Goal: Connect with others: Connect with others

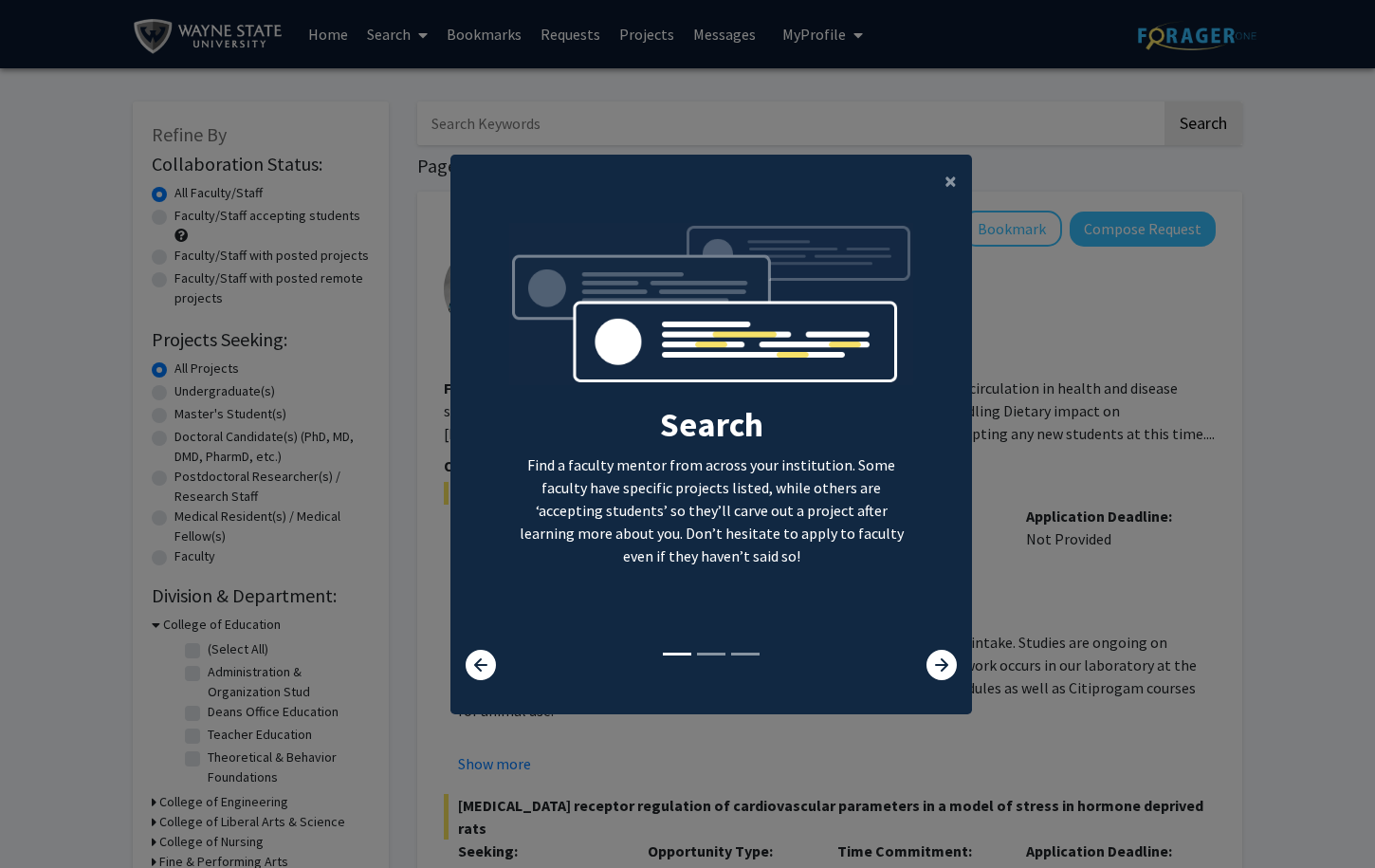
click at [929, 695] on div "Search Find a faculty mentor from across your institution. Some faculty have sp…" at bounding box center [712, 451] width 522 height 487
click at [931, 679] on icon at bounding box center [941, 664] width 31 height 31
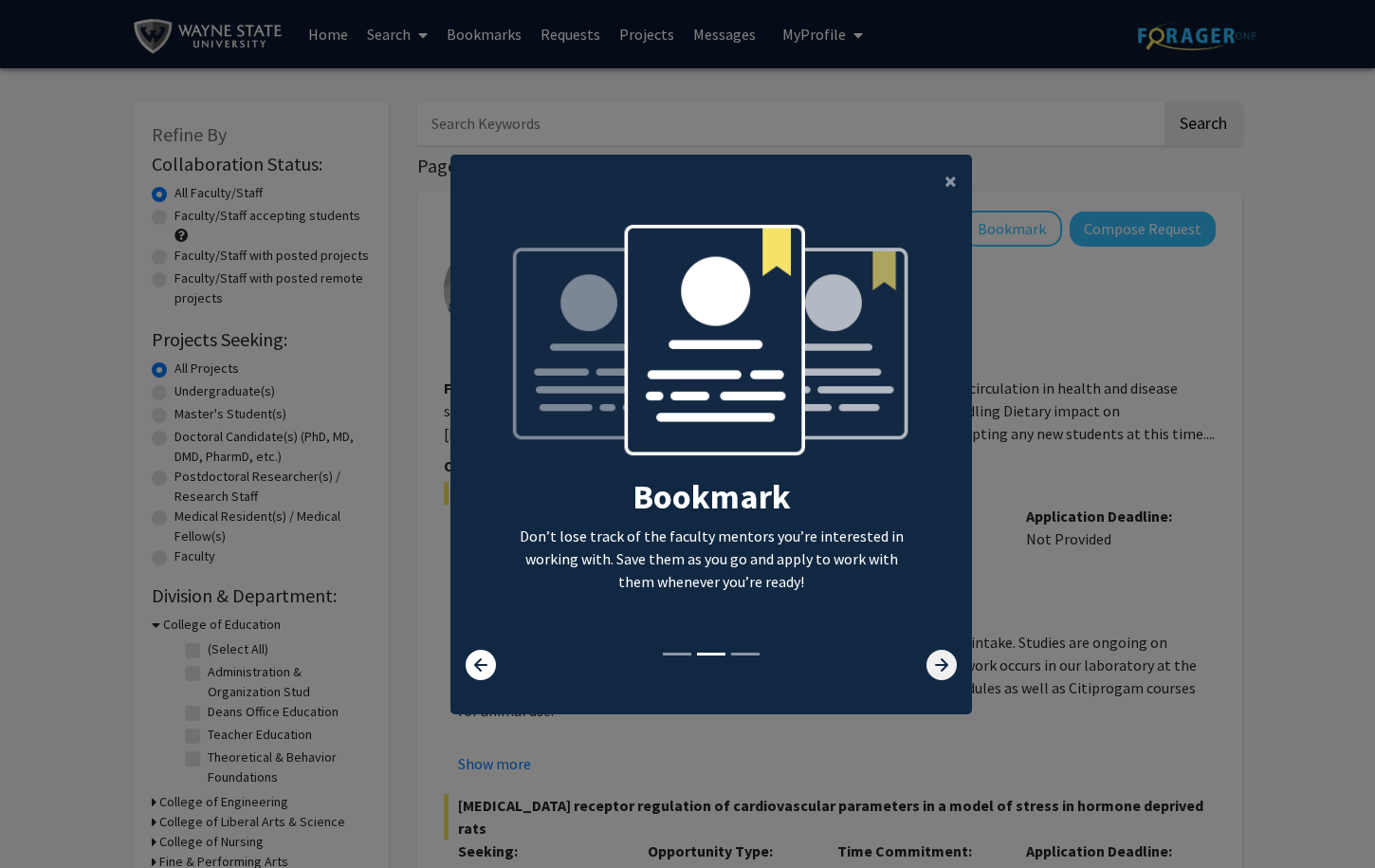
click at [931, 679] on icon at bounding box center [941, 664] width 31 height 31
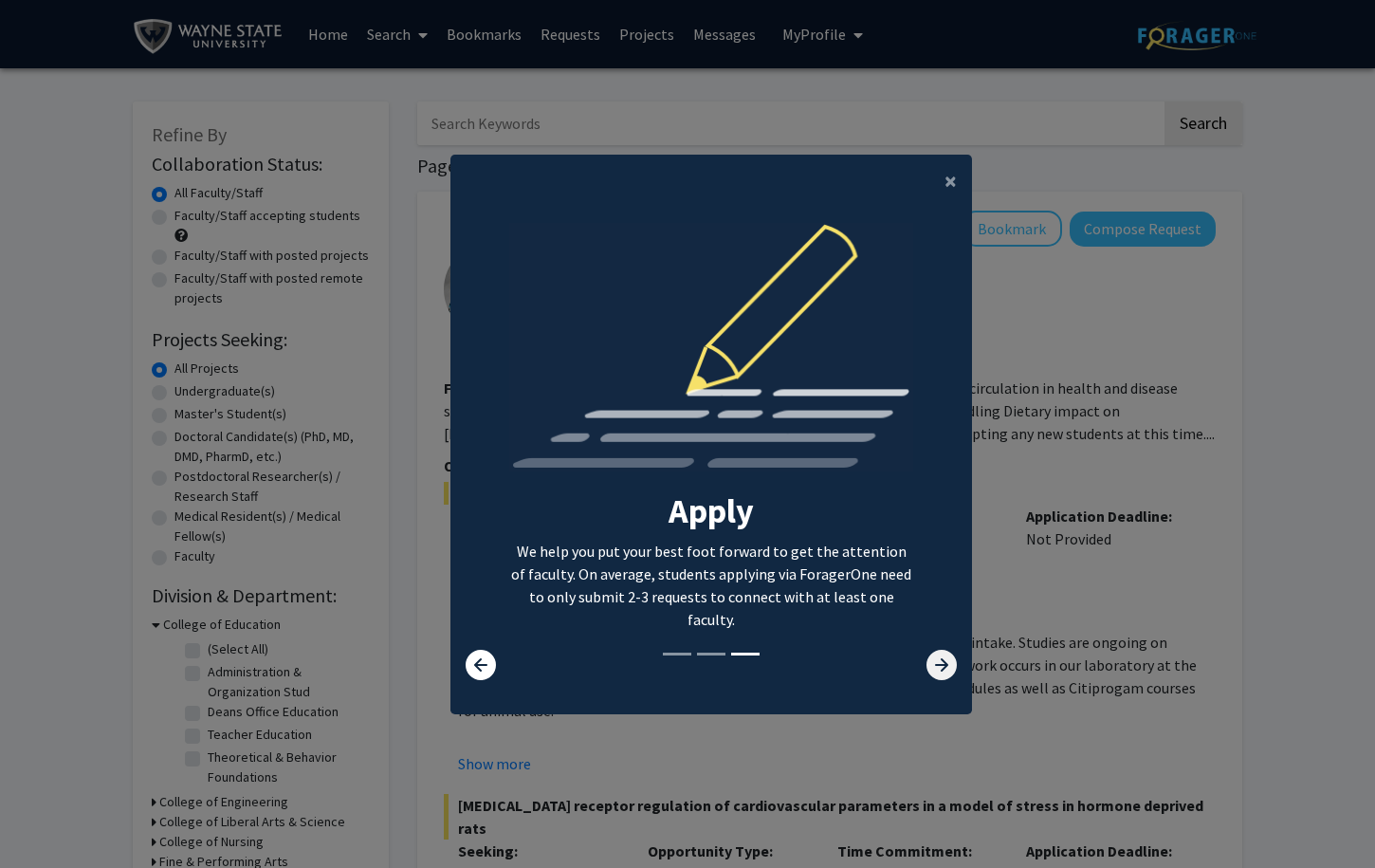
click at [928, 672] on icon at bounding box center [941, 664] width 31 height 31
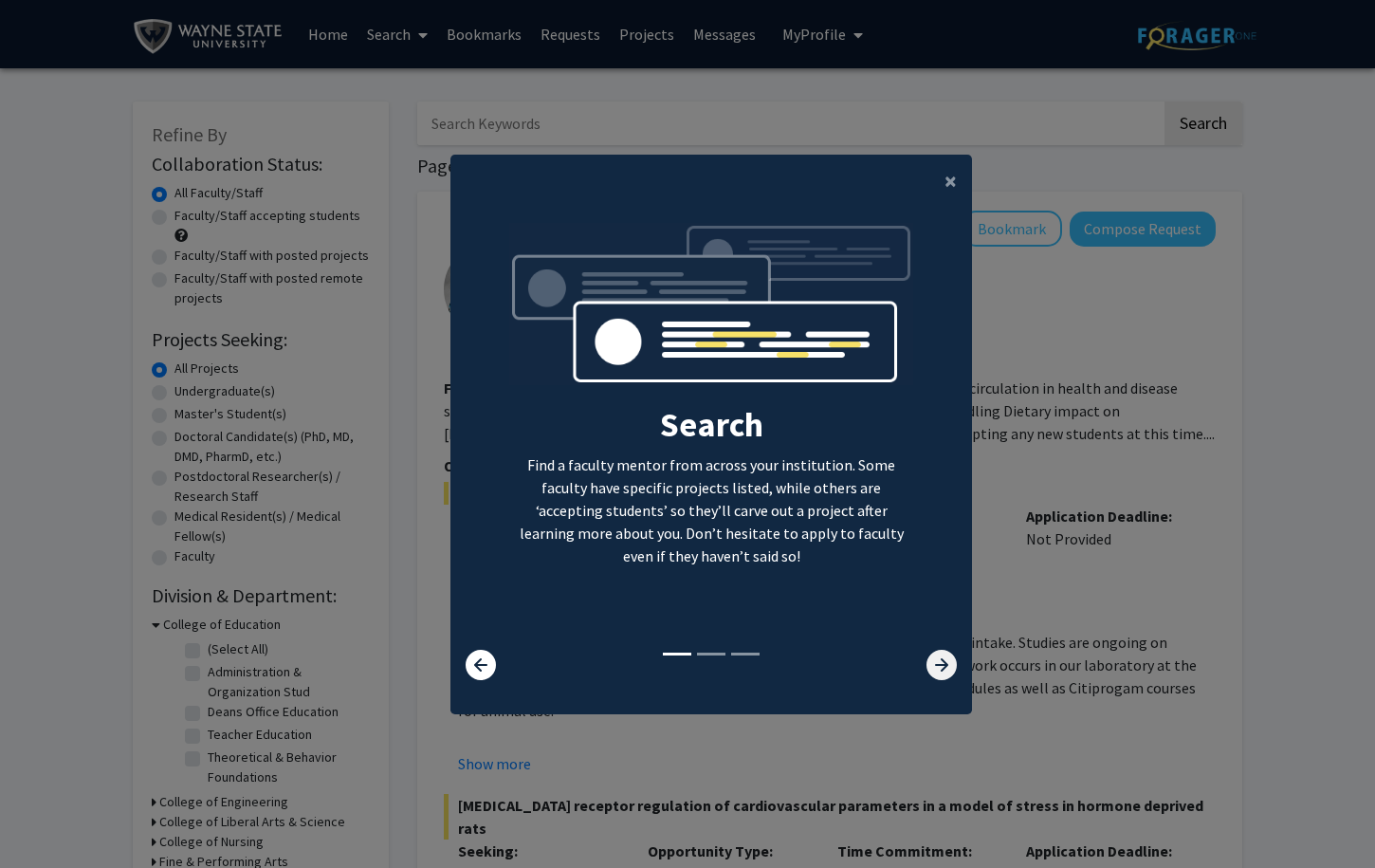
click at [928, 672] on icon at bounding box center [941, 664] width 31 height 31
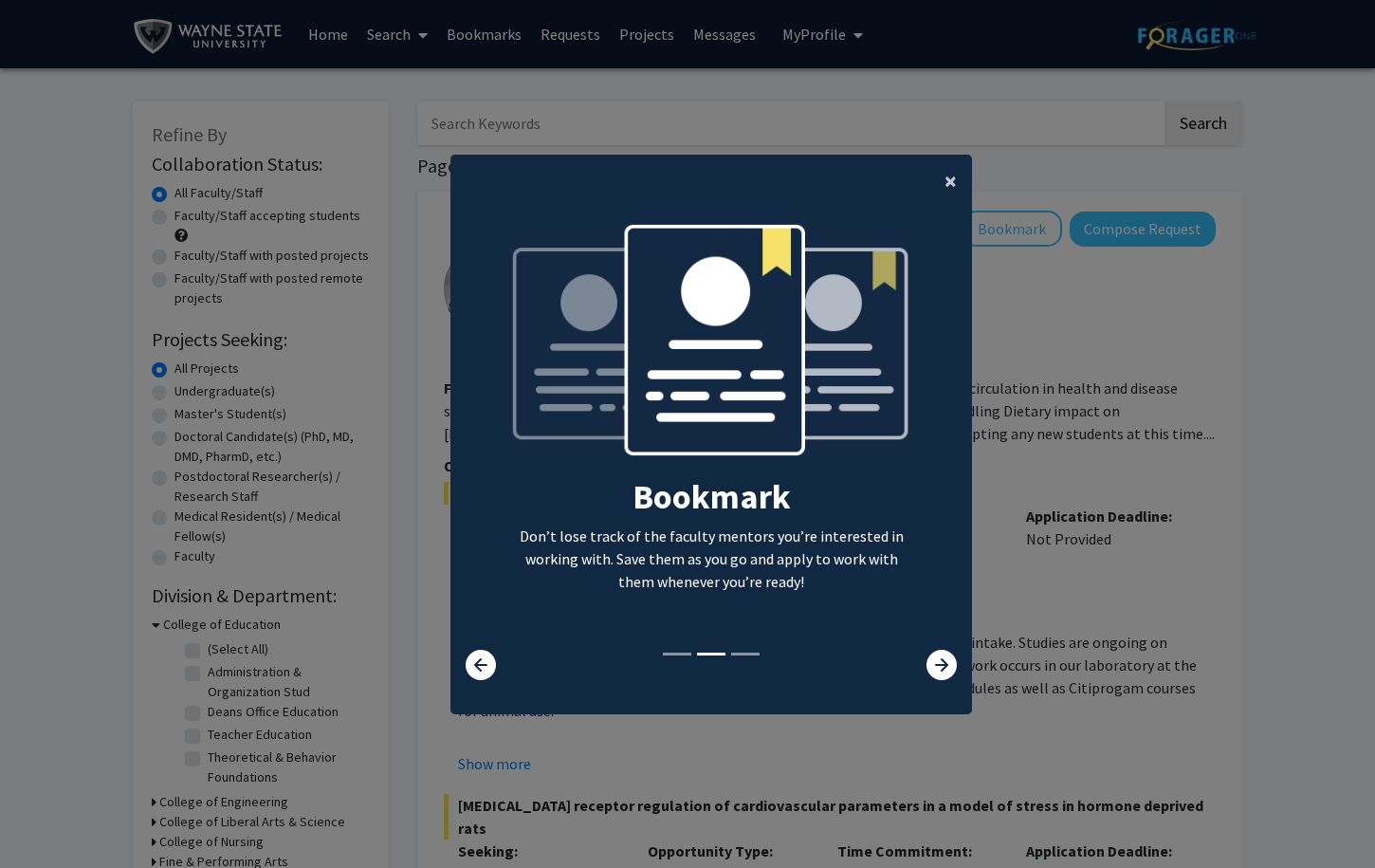
click at [946, 177] on span "×" at bounding box center [951, 181] width 12 height 30
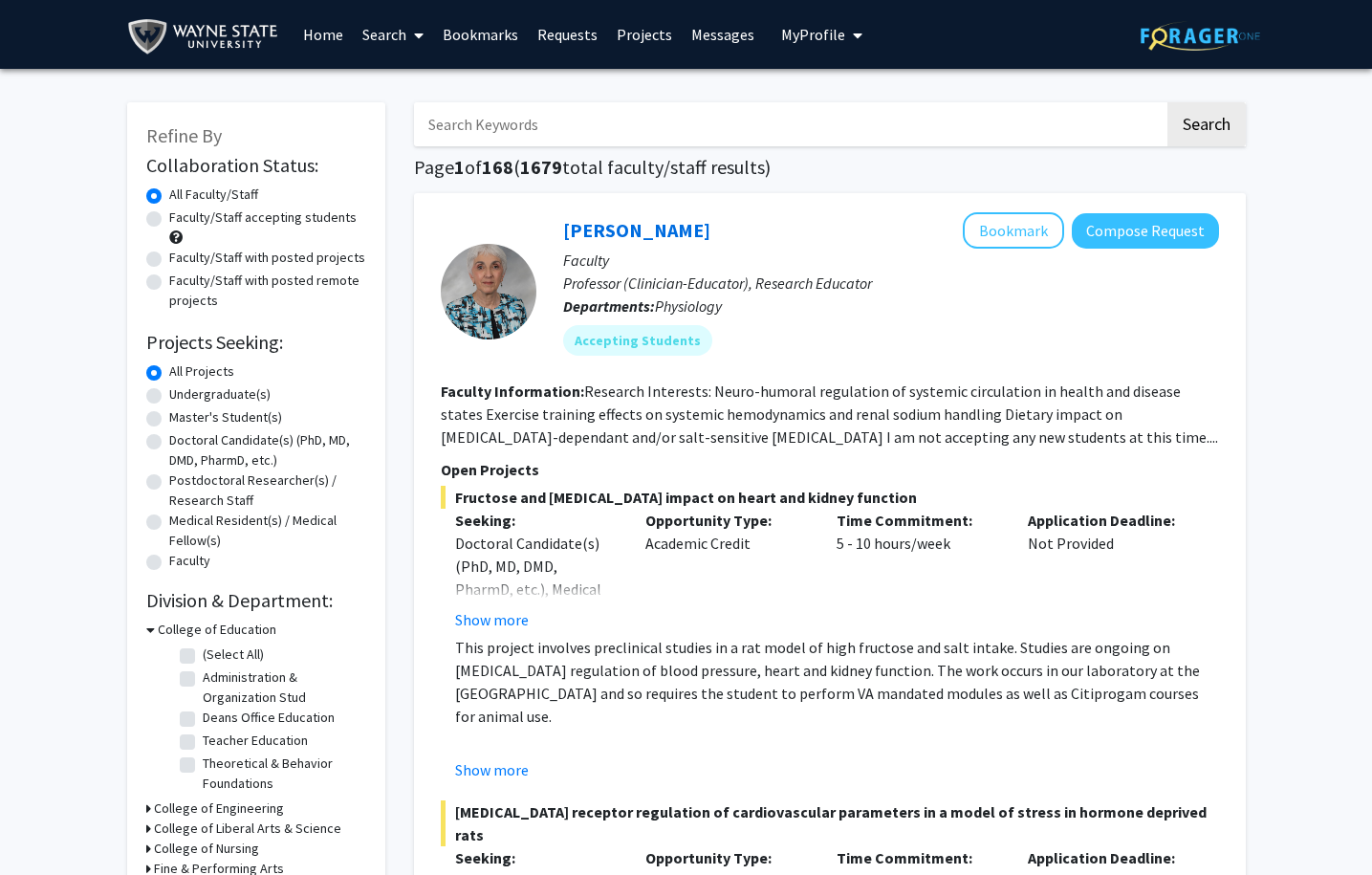
click at [246, 400] on label "Undergraduate(s)" at bounding box center [220, 395] width 102 height 20
click at [181, 397] on input "Undergraduate(s)" at bounding box center [175, 391] width 12 height 12
radio input "true"
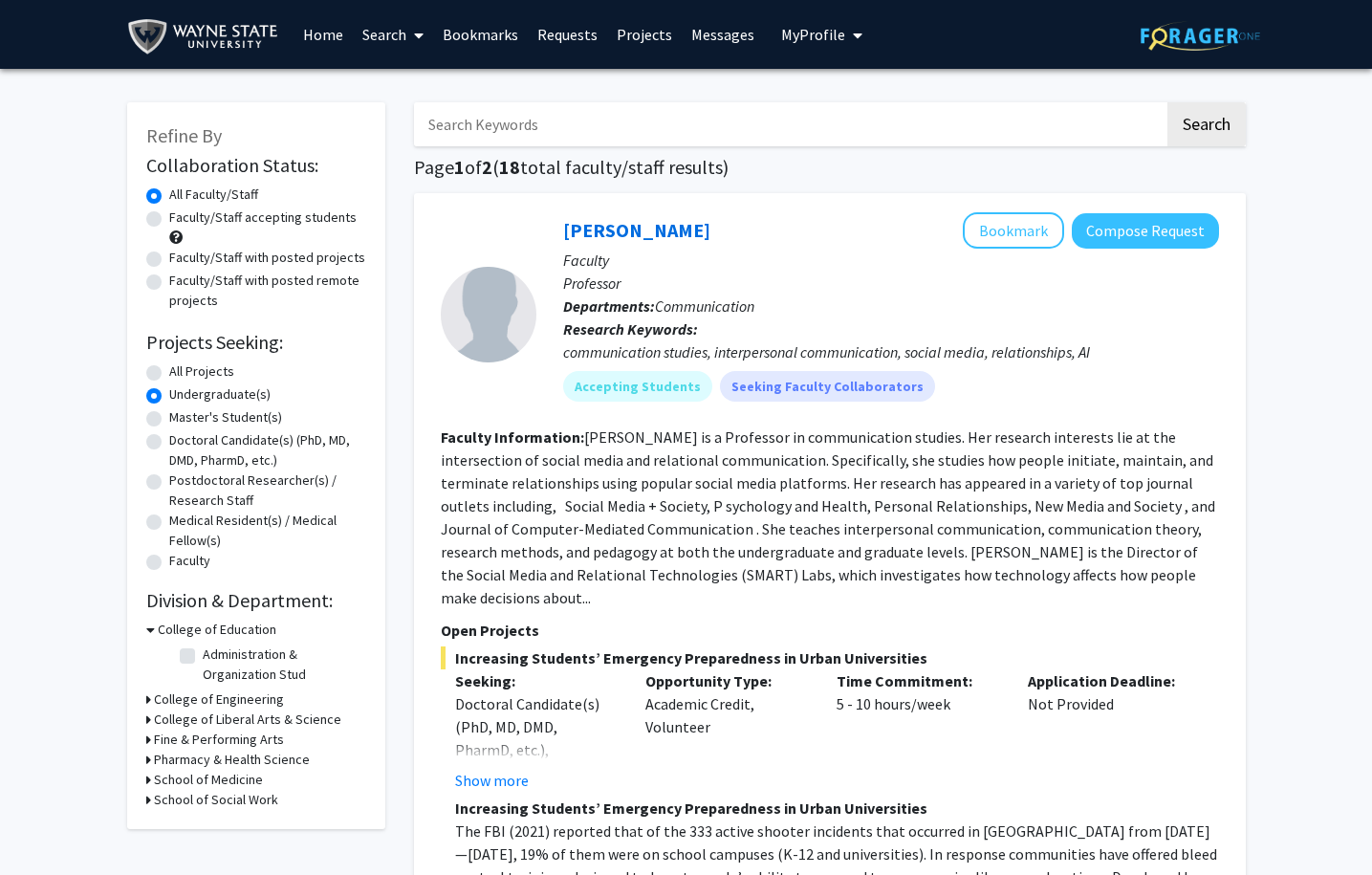
click at [582, 111] on input "Search Keywords" at bounding box center [788, 125] width 750 height 44
type input "Computer Science"
click at [1205, 128] on button "Search" at bounding box center [1207, 125] width 79 height 44
radio input "true"
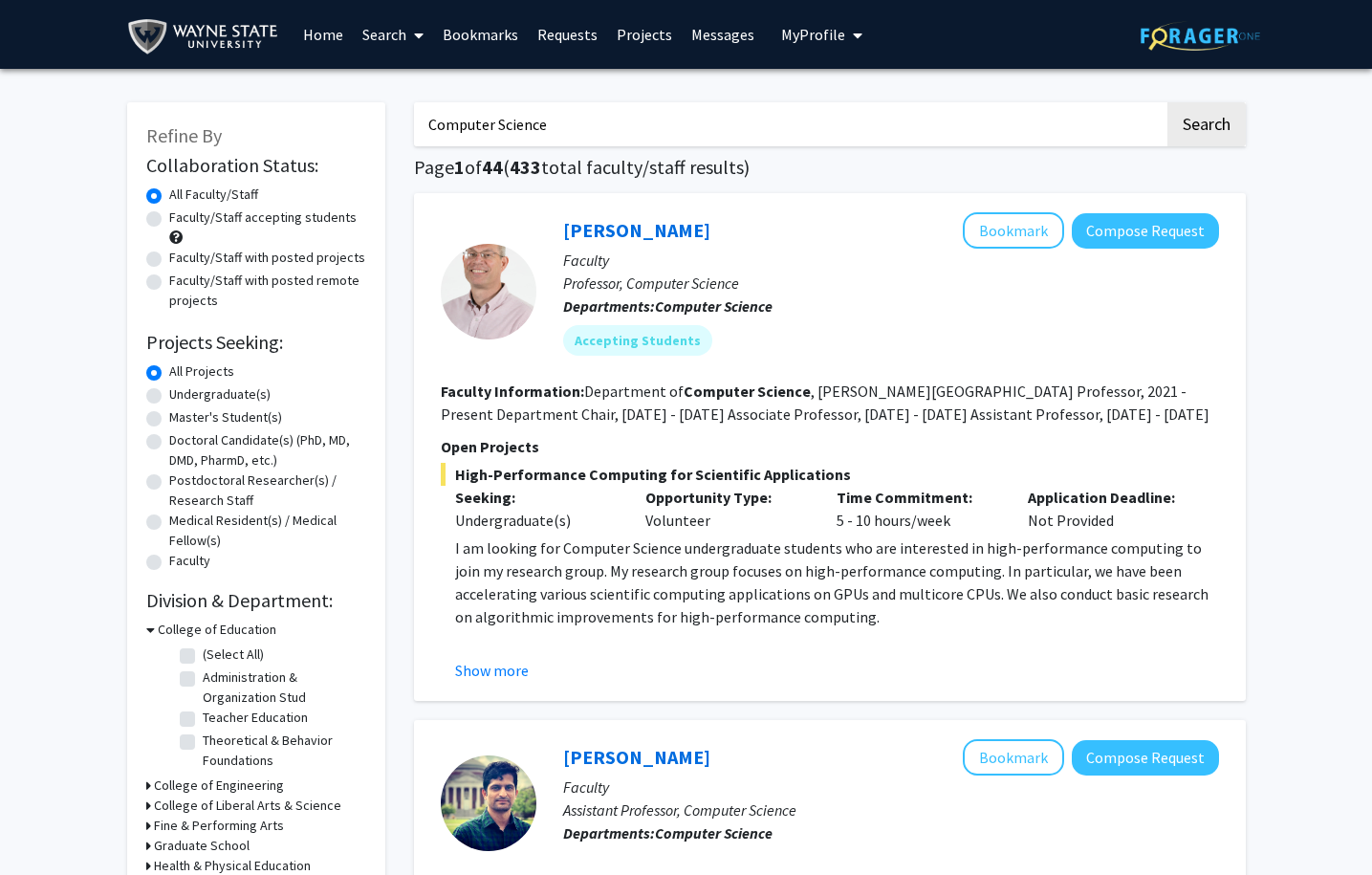
click at [797, 314] on p "Departments: Computer Science" at bounding box center [891, 306] width 656 height 23
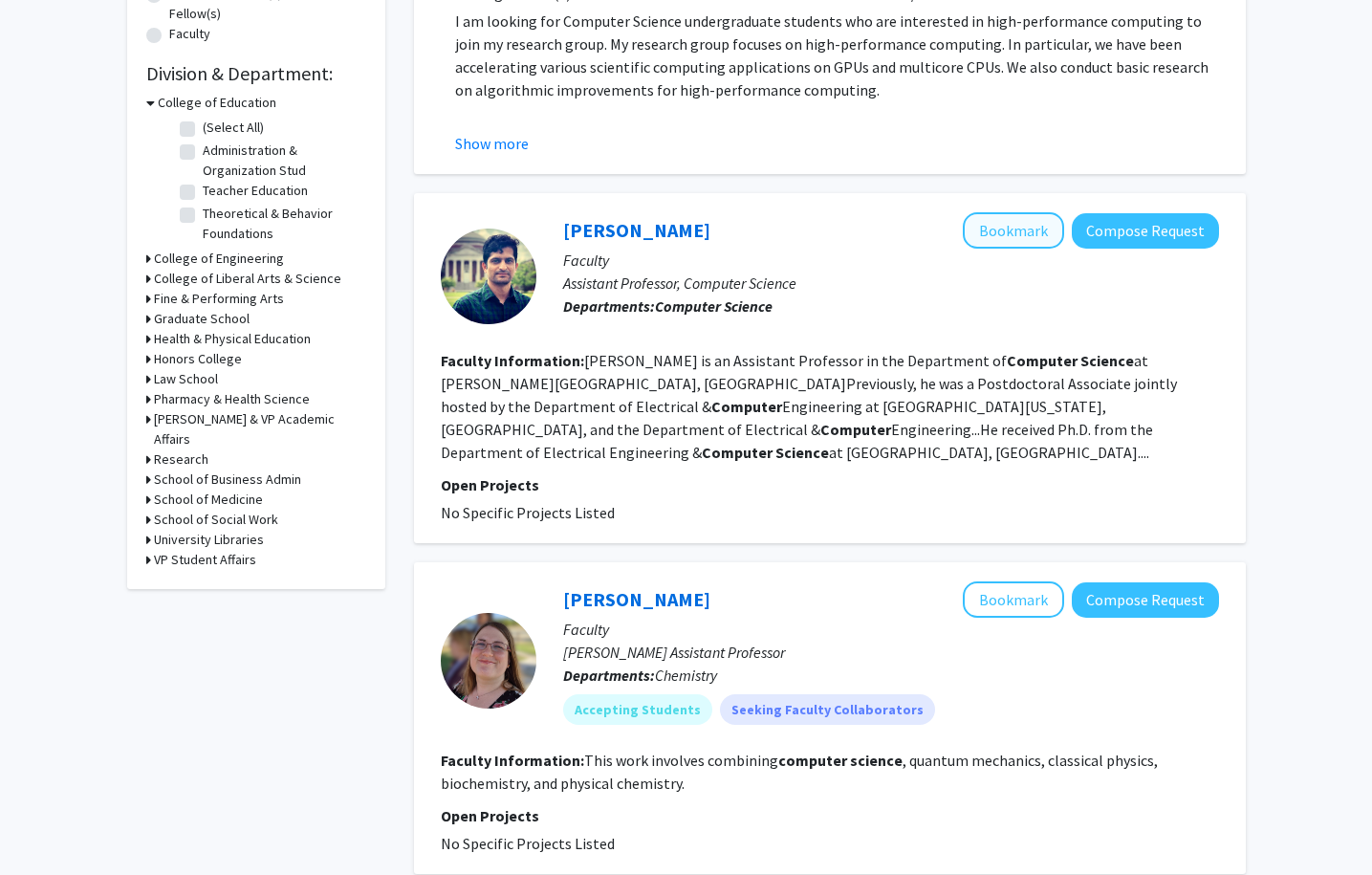
scroll to position [635, 0]
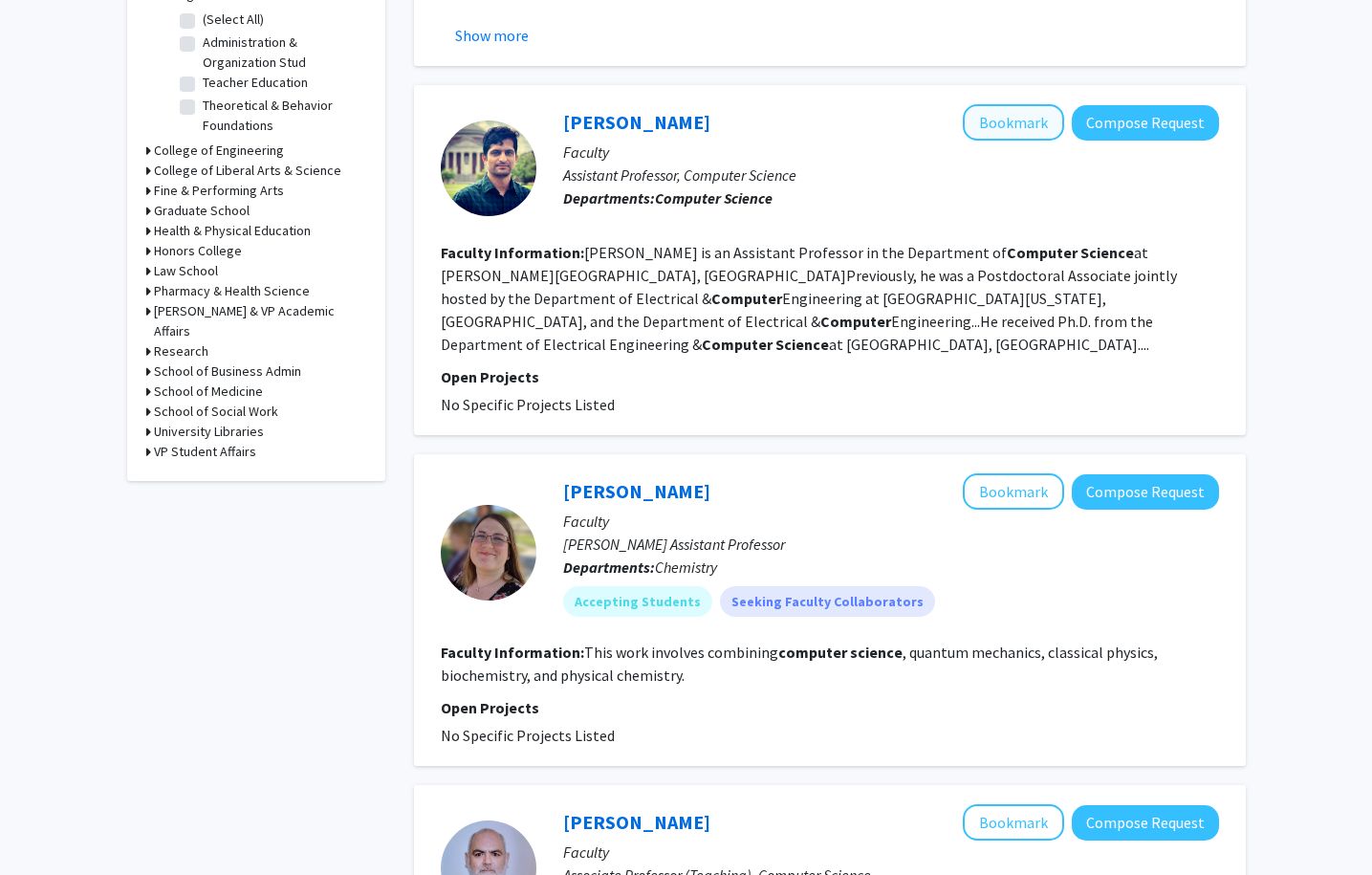
click at [1040, 126] on button "Bookmark" at bounding box center [1013, 123] width 102 height 36
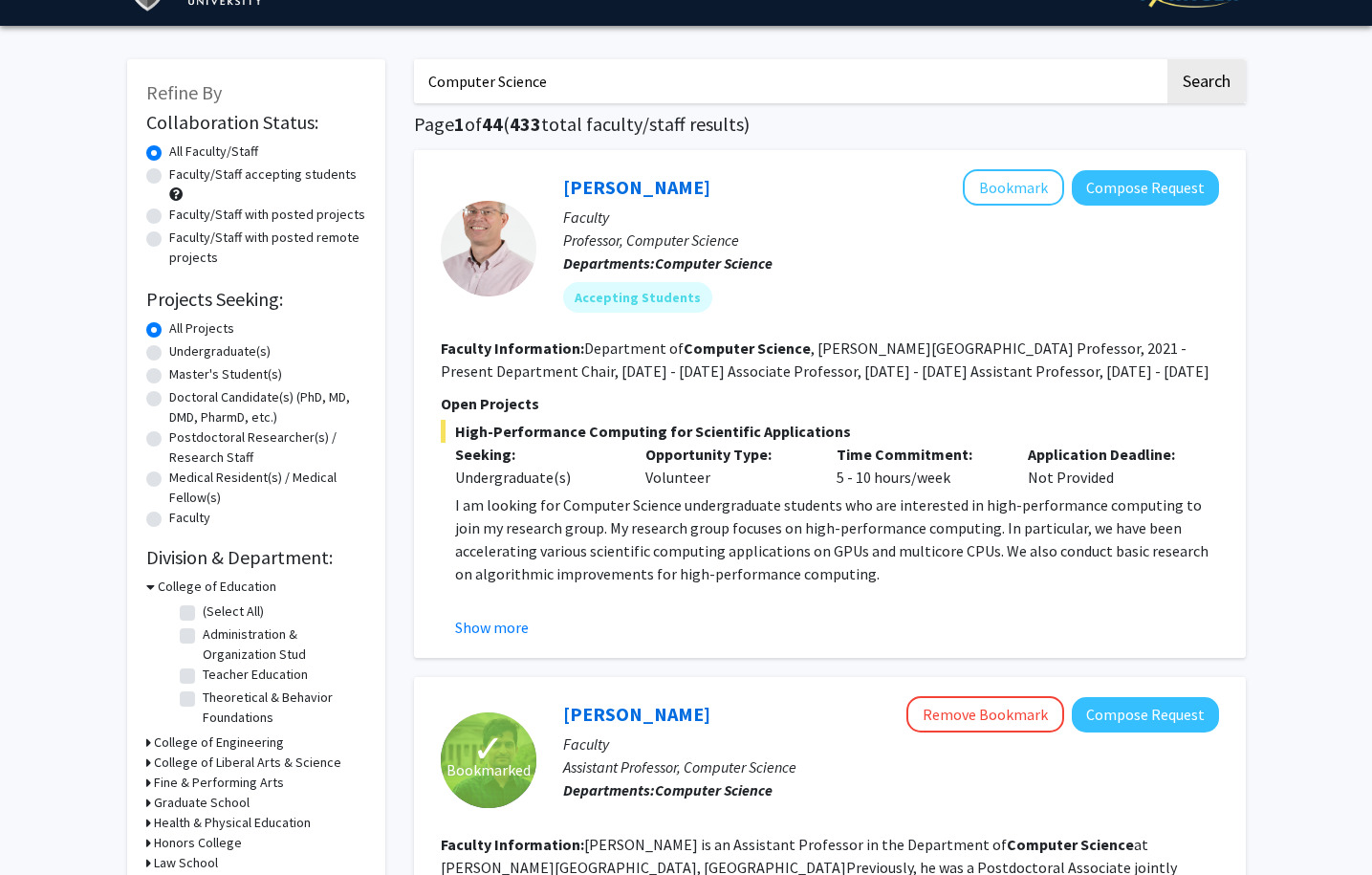
scroll to position [20, 0]
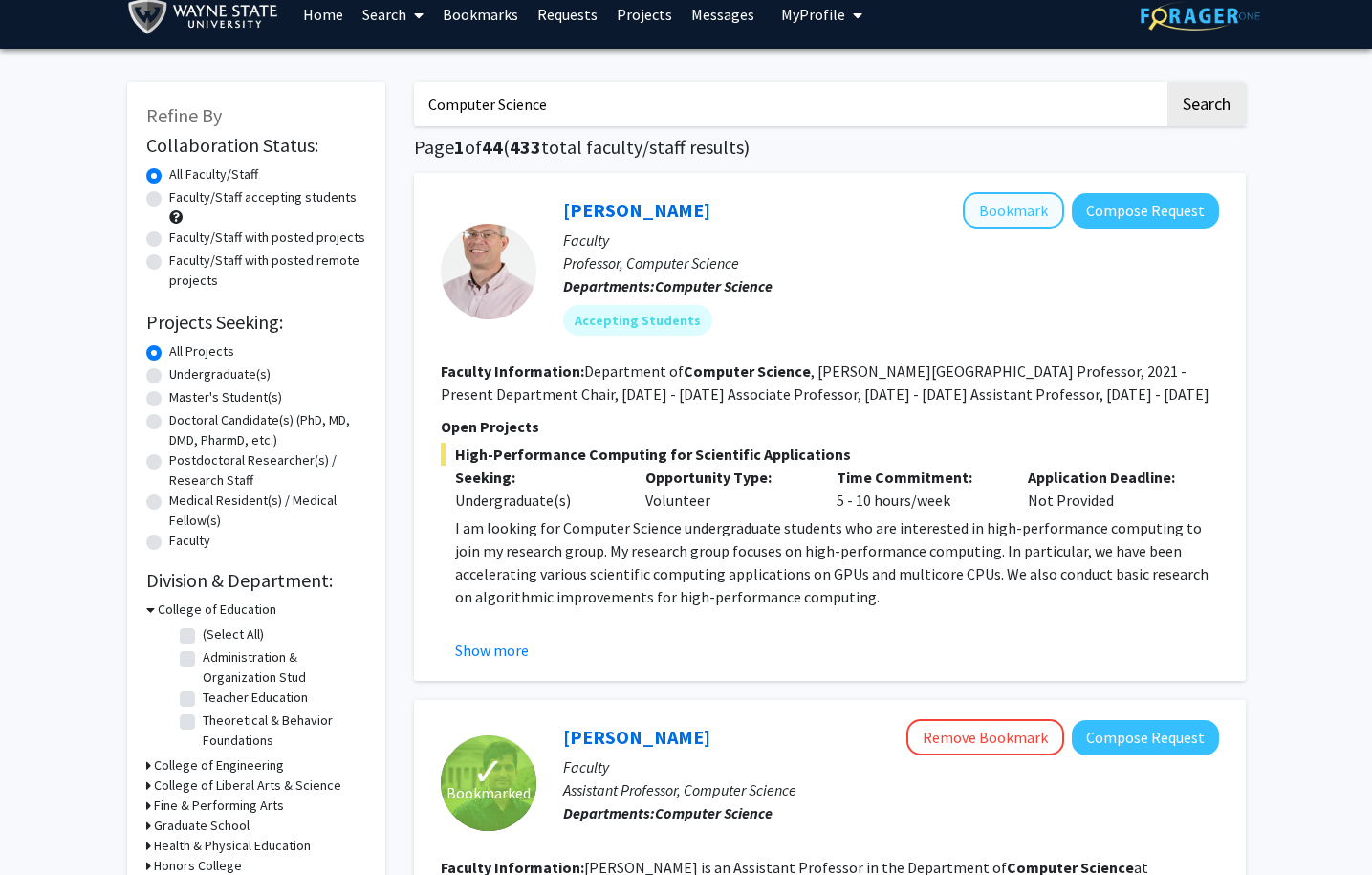
click at [1010, 201] on button "Bookmark" at bounding box center [1013, 210] width 102 height 36
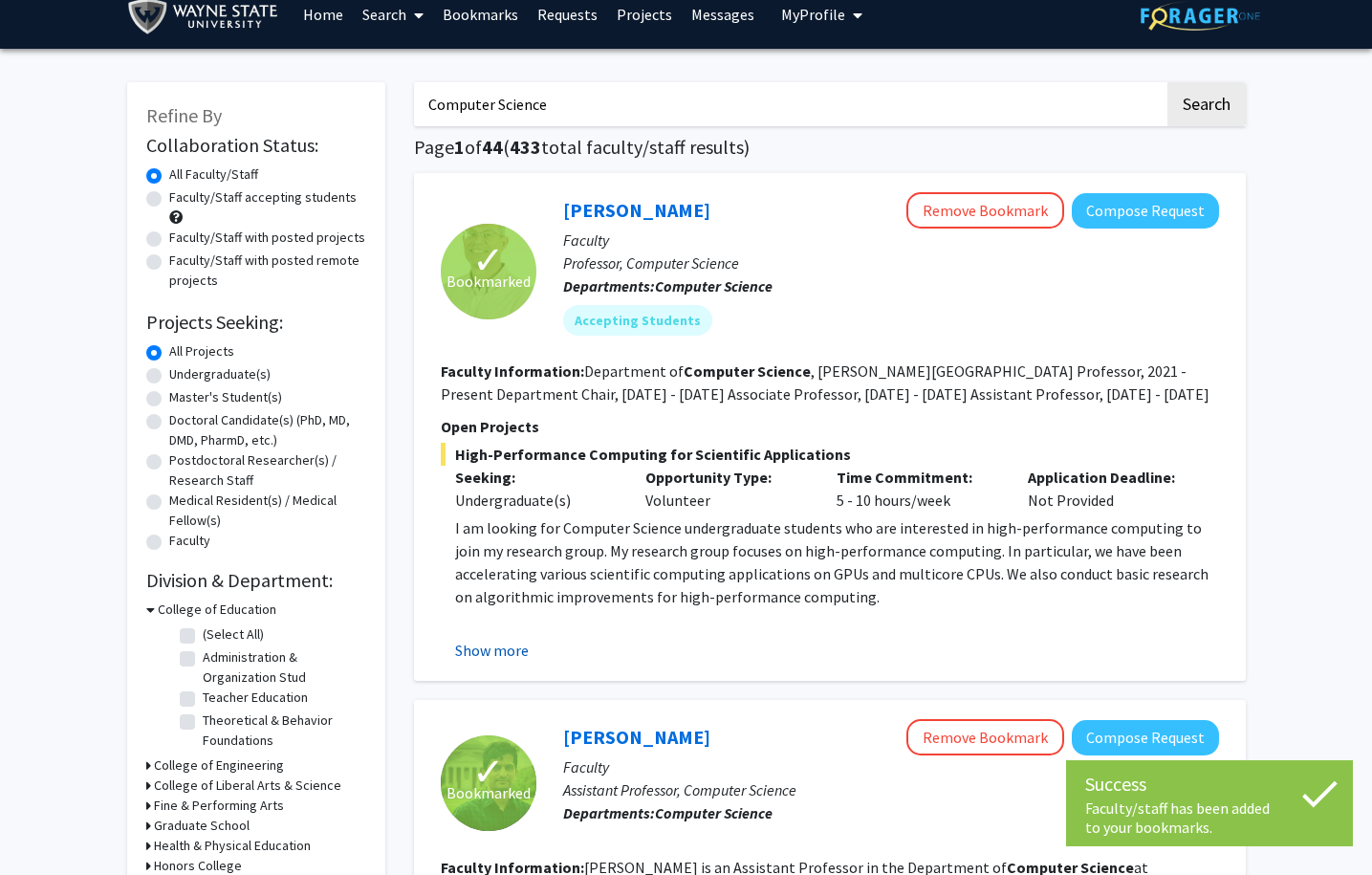
click at [495, 646] on button "Show more" at bounding box center [492, 650] width 74 height 23
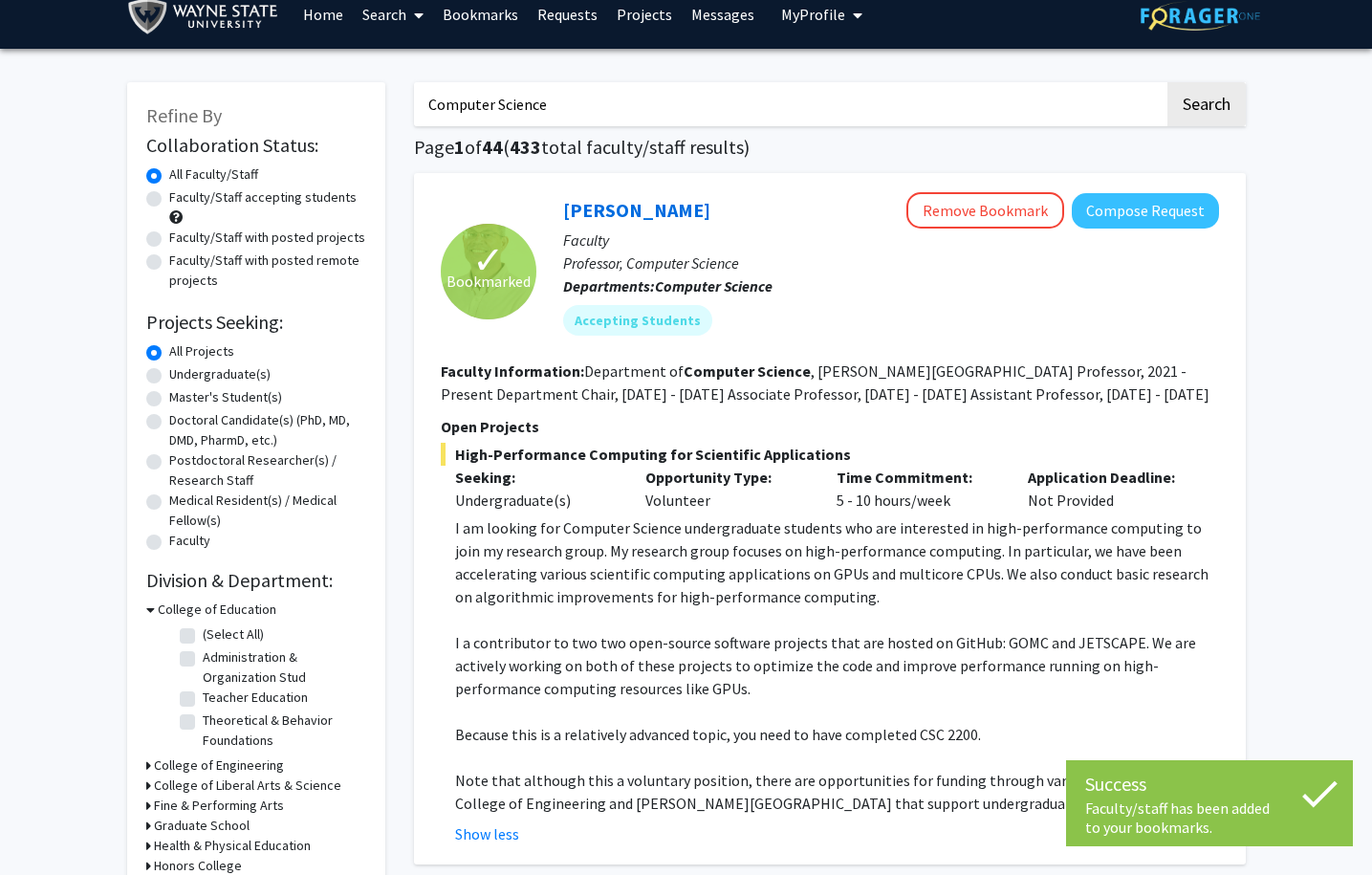
click at [635, 536] on p "I am looking for Computer Science undergraduate students who are interested in …" at bounding box center [837, 562] width 764 height 92
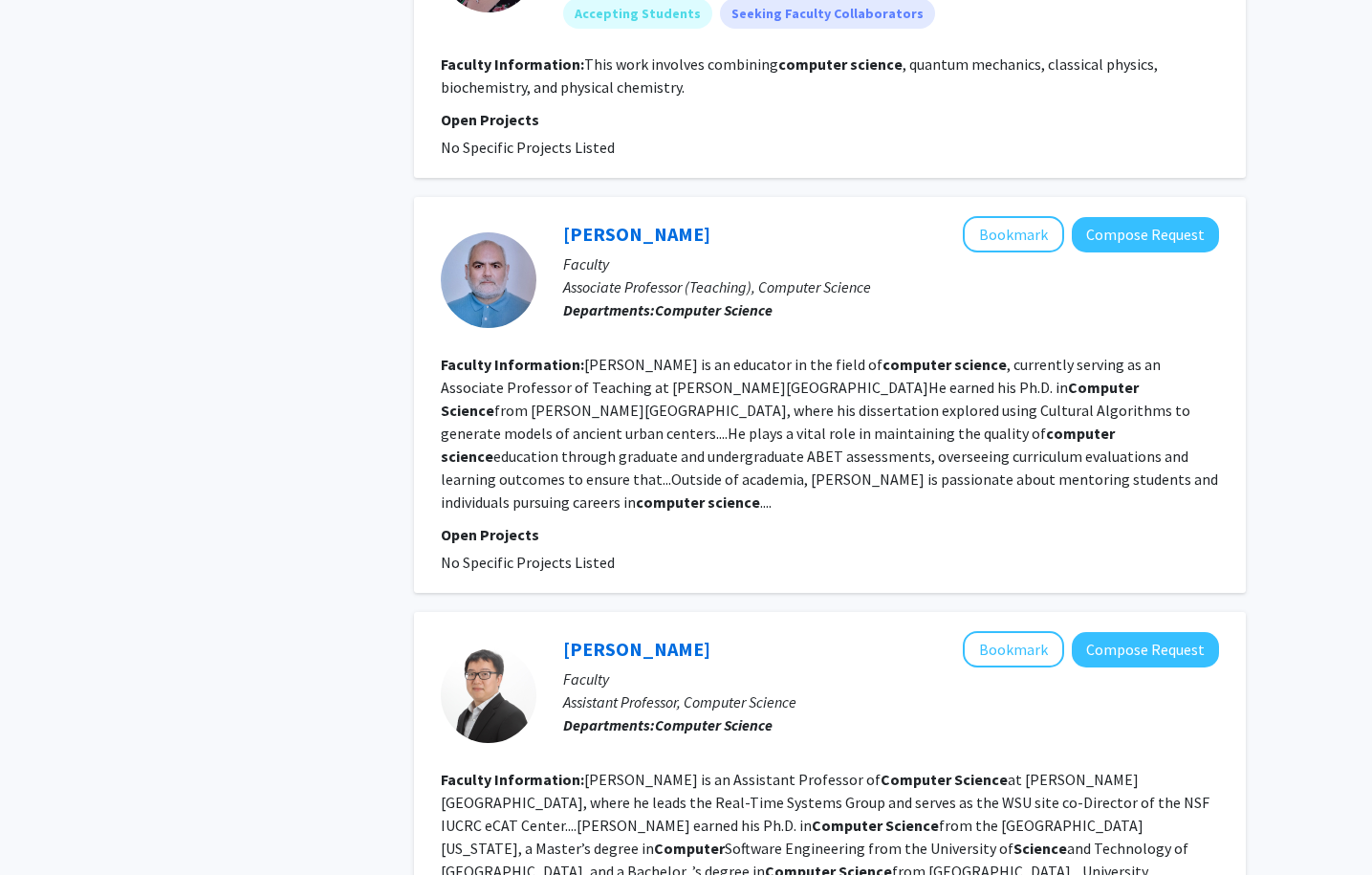
scroll to position [1397, 0]
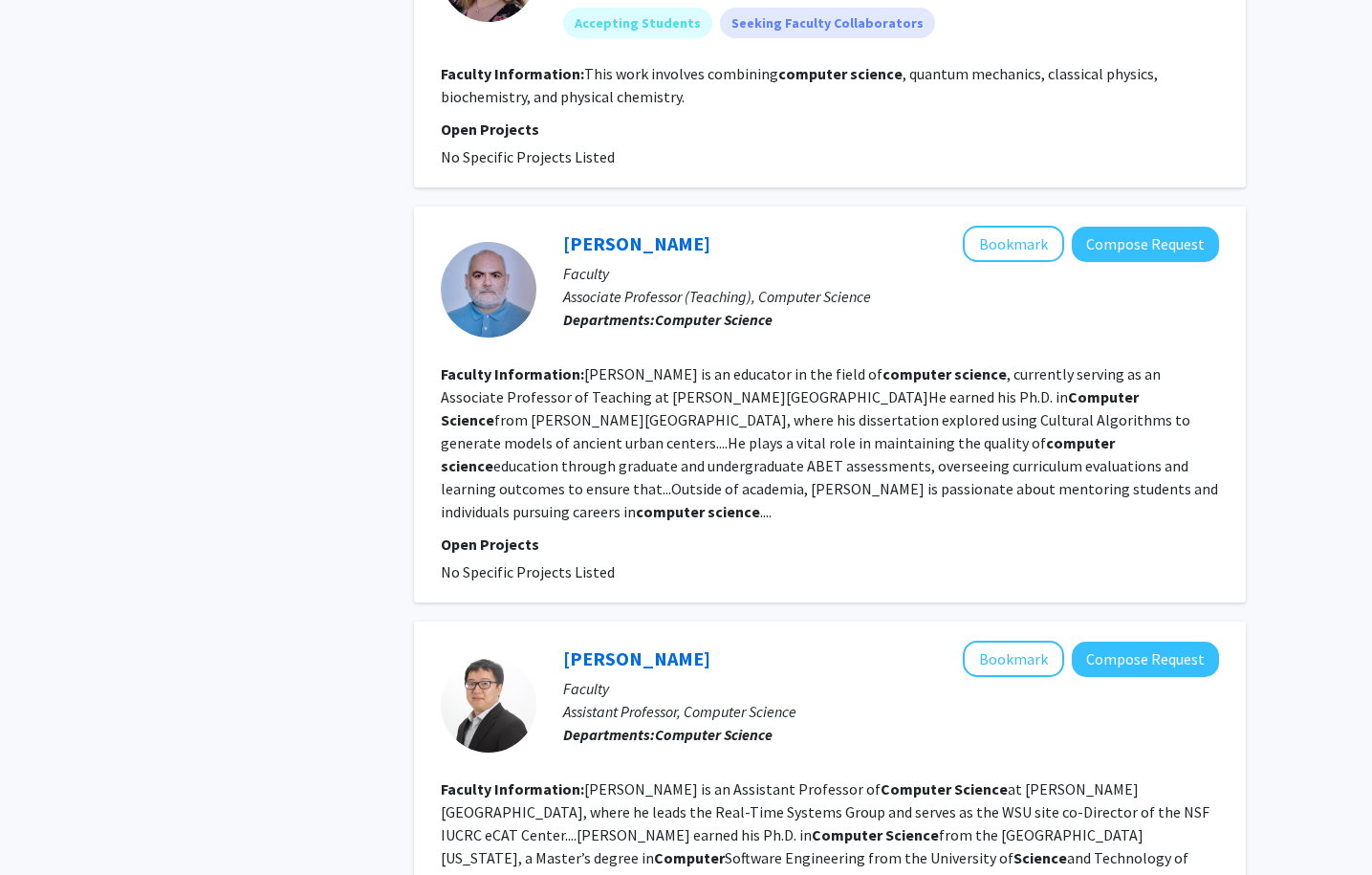
click at [349, 435] on div "Refine By Collaboration Status: Collaboration Status All Faculty/Staff Collabor…" at bounding box center [256, 845] width 287 height 4318
click at [1034, 225] on button "Bookmark" at bounding box center [1013, 243] width 102 height 36
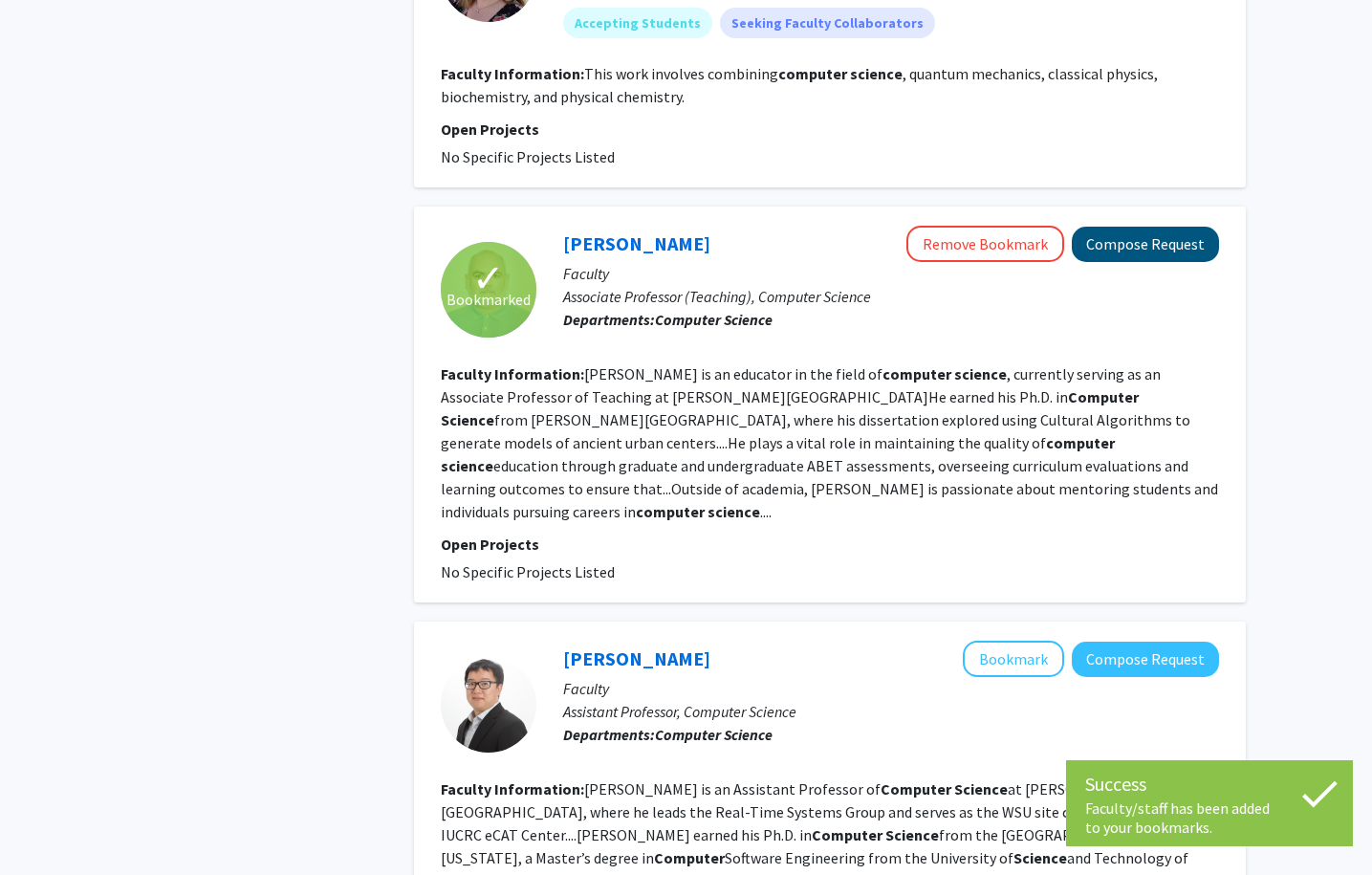
click at [1170, 226] on button "Compose Request" at bounding box center [1146, 244] width 147 height 36
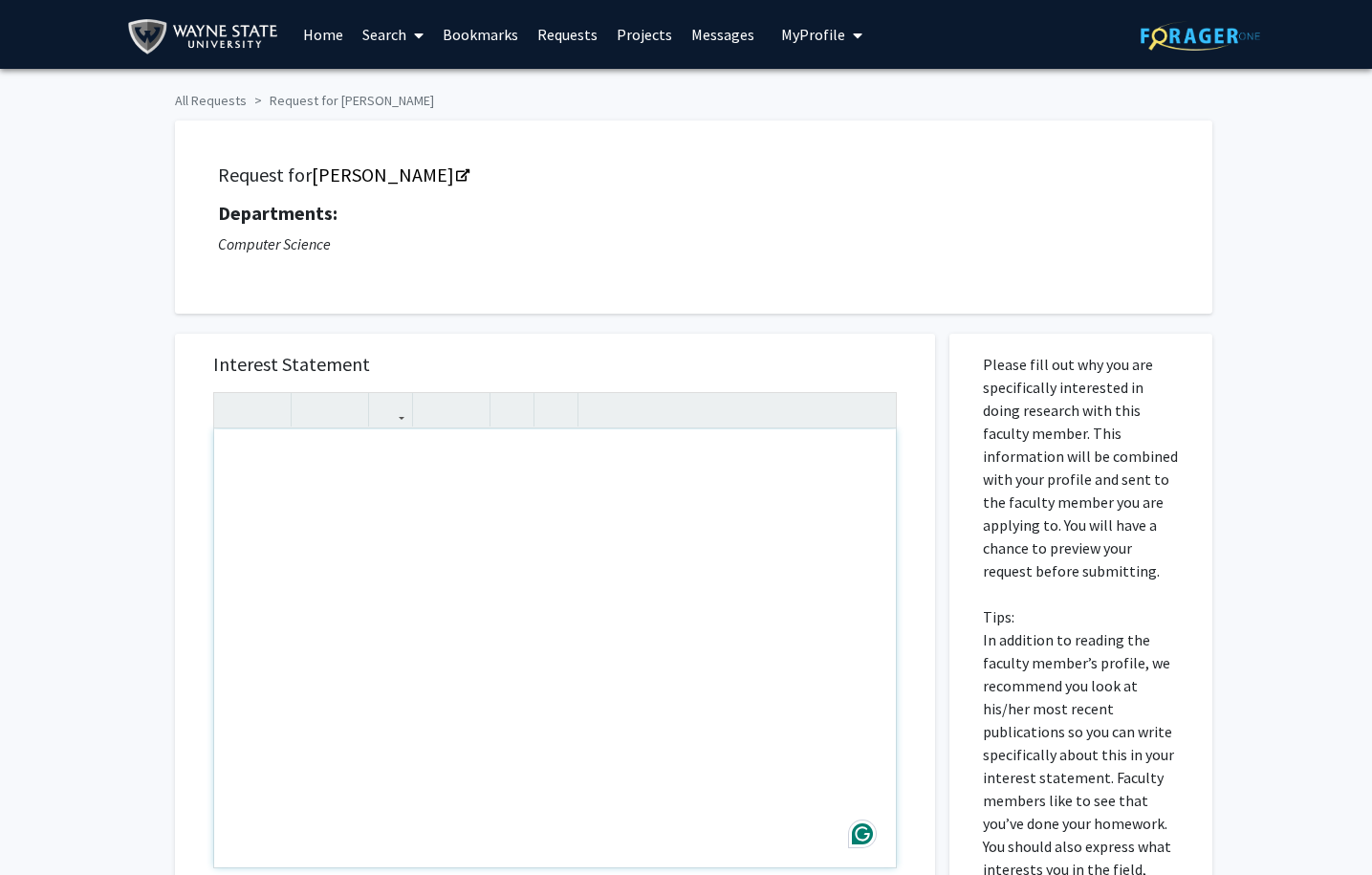
click at [446, 501] on div "Note to users with screen readers: Please press Alt+0 or Option+0 to deactivate…" at bounding box center [555, 648] width 682 height 438
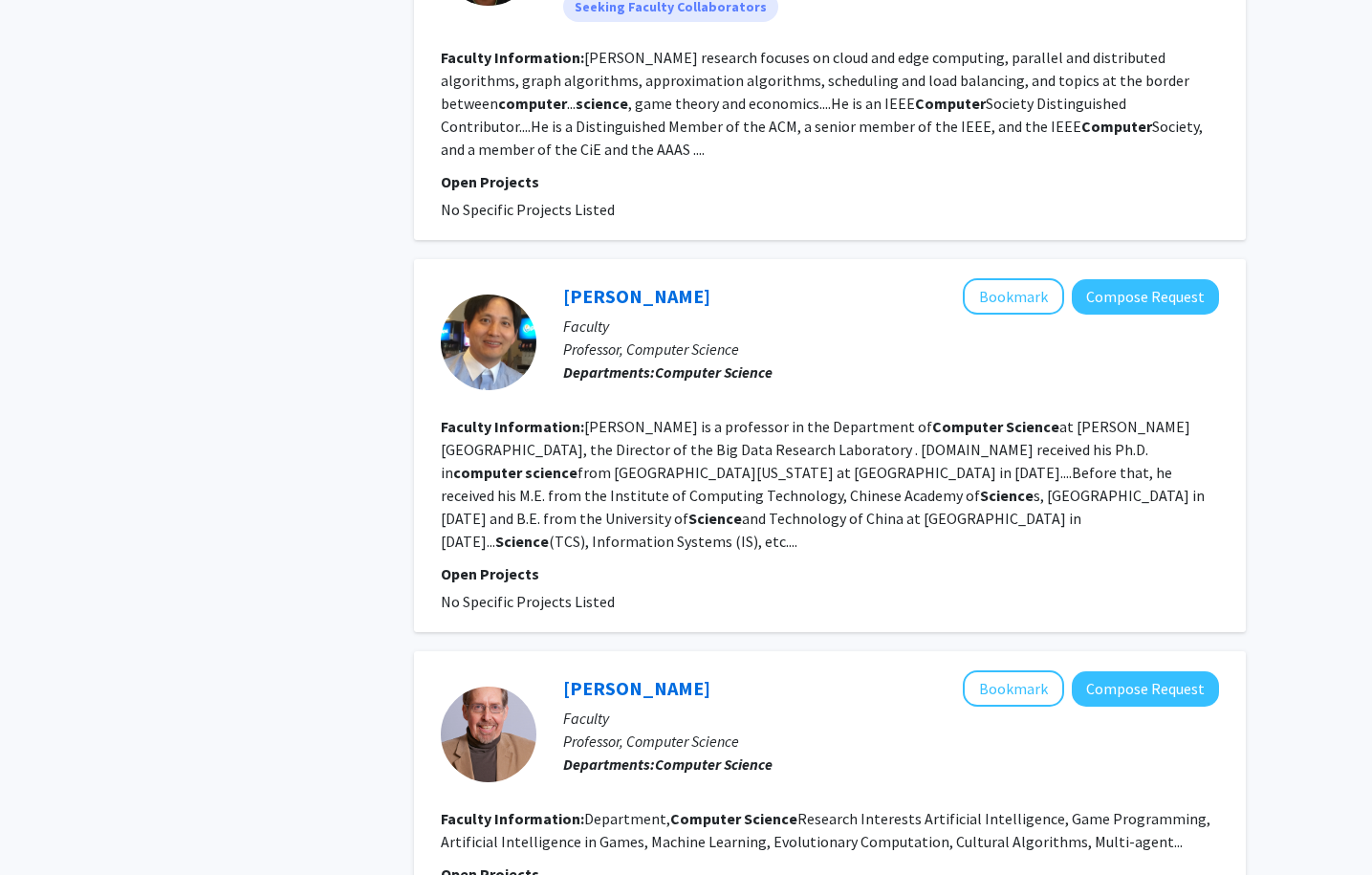
scroll to position [3308, 0]
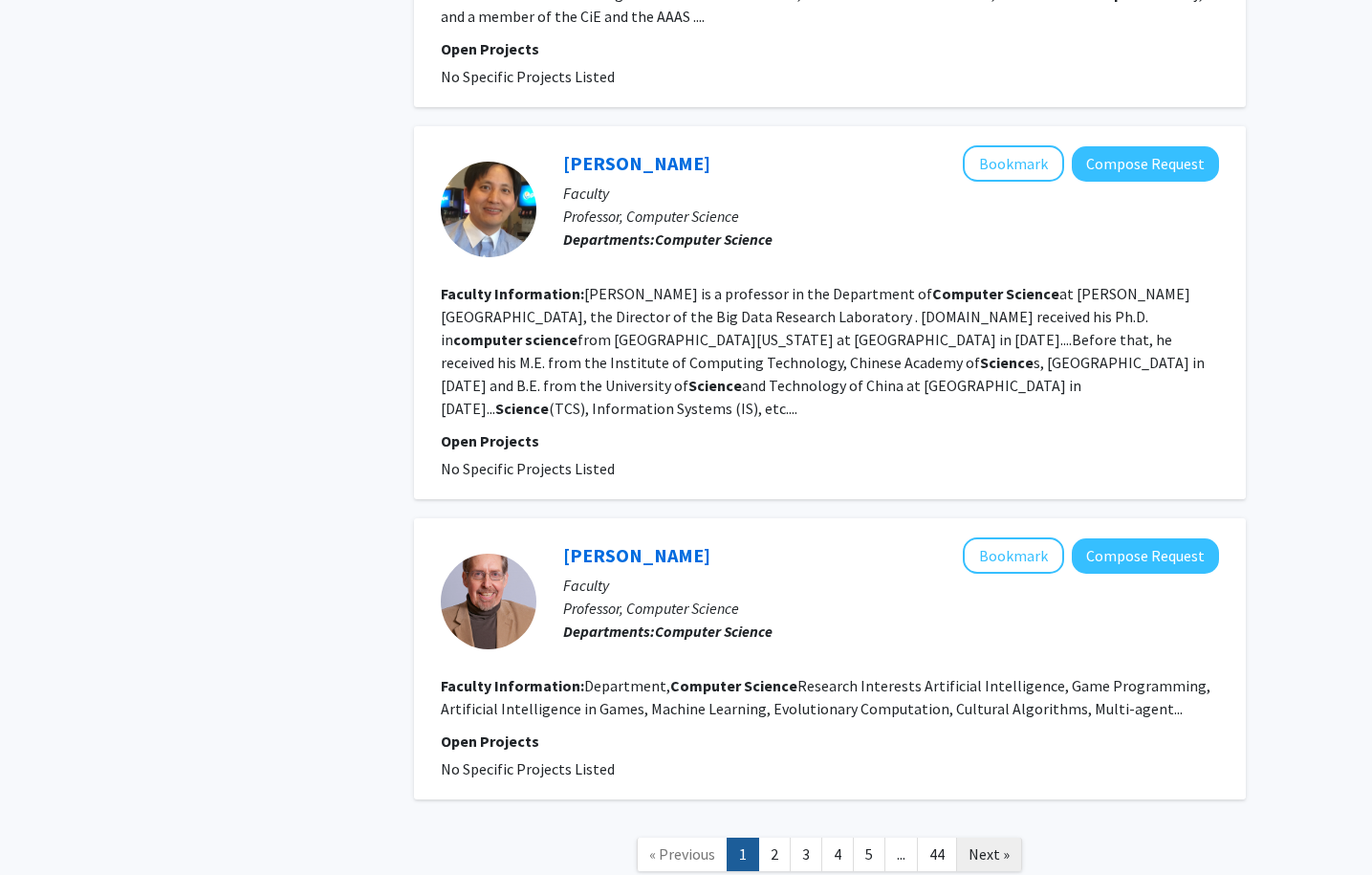
click at [993, 844] on span "Next »" at bounding box center [988, 853] width 41 height 19
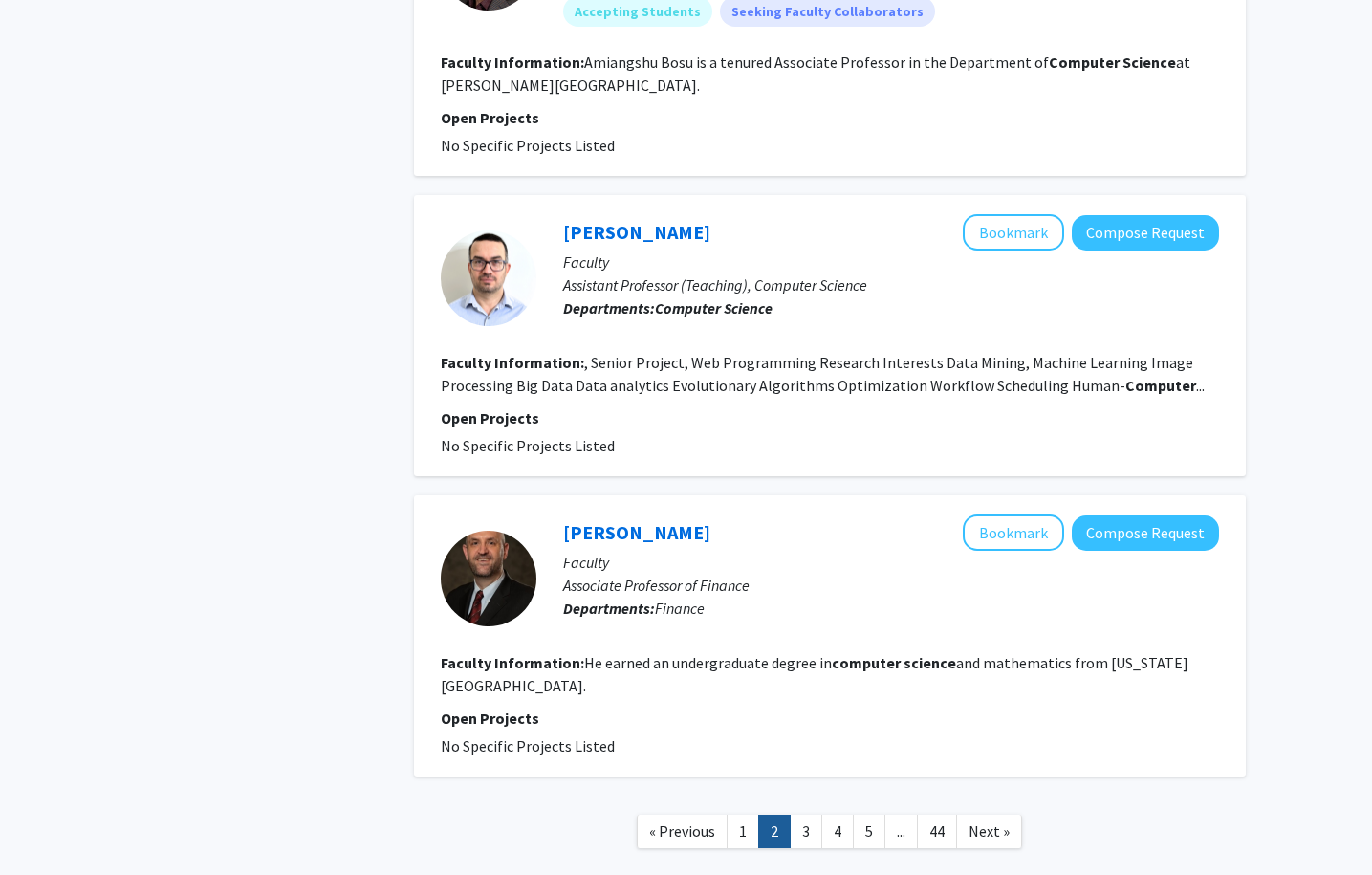
scroll to position [2858, 0]
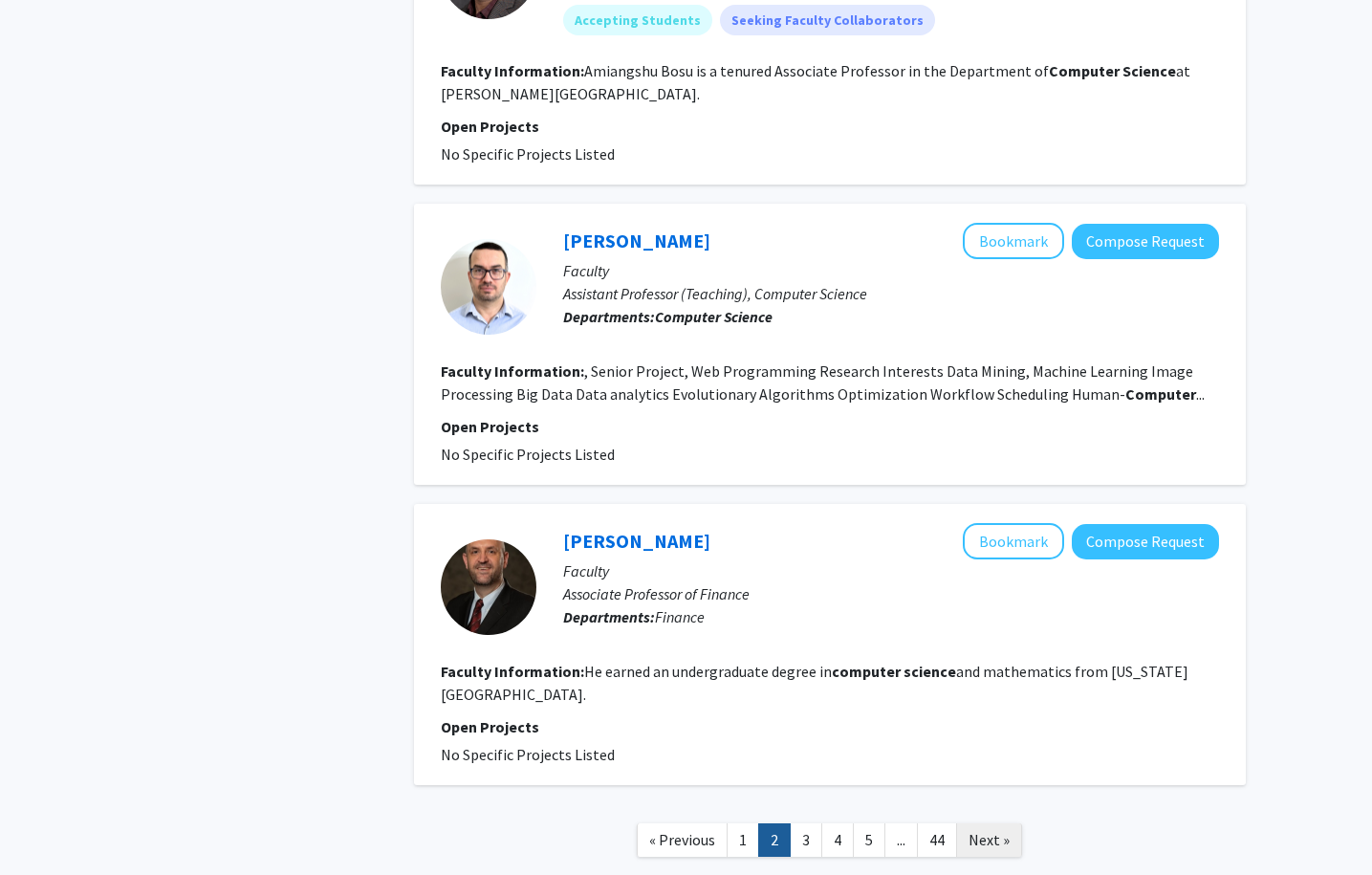
click at [998, 830] on span "Next »" at bounding box center [988, 839] width 41 height 19
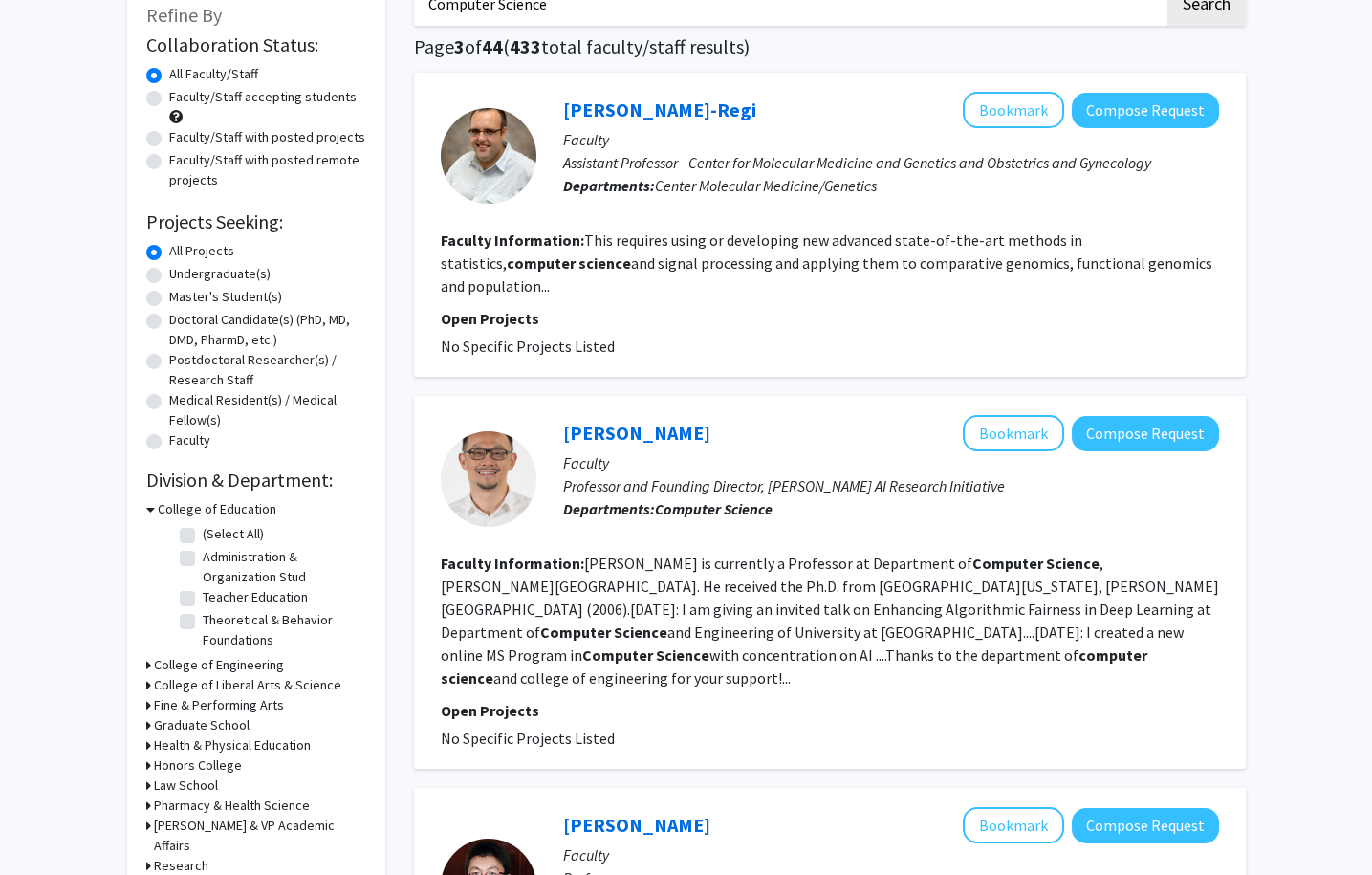
scroll to position [233, 0]
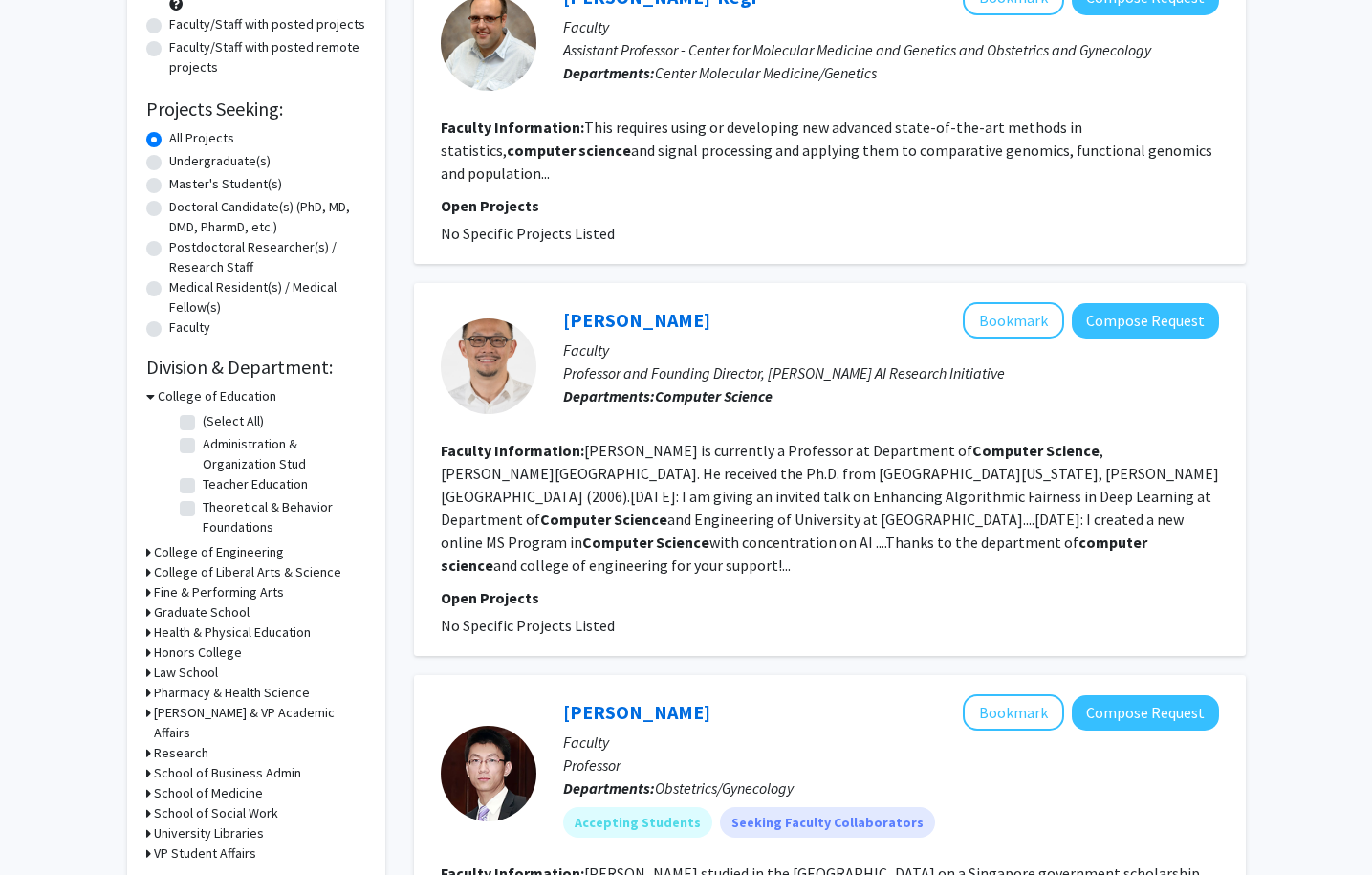
click at [214, 558] on h3 "College of Engineering" at bounding box center [218, 552] width 130 height 20
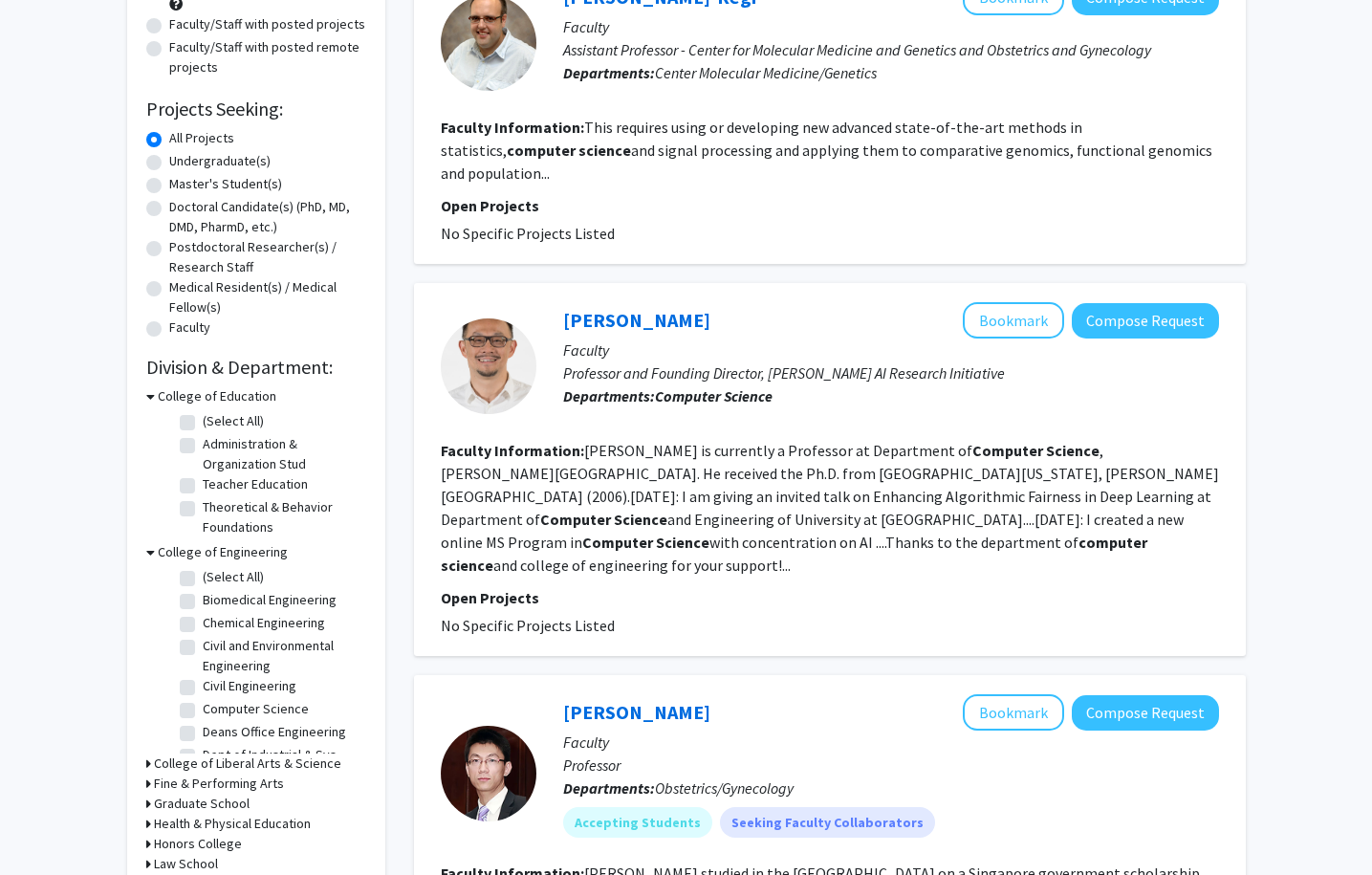
click at [202, 714] on label "Computer Science" at bounding box center [255, 709] width 107 height 20
click at [202, 712] on input "Computer Science" at bounding box center [208, 705] width 12 height 12
checkbox input "true"
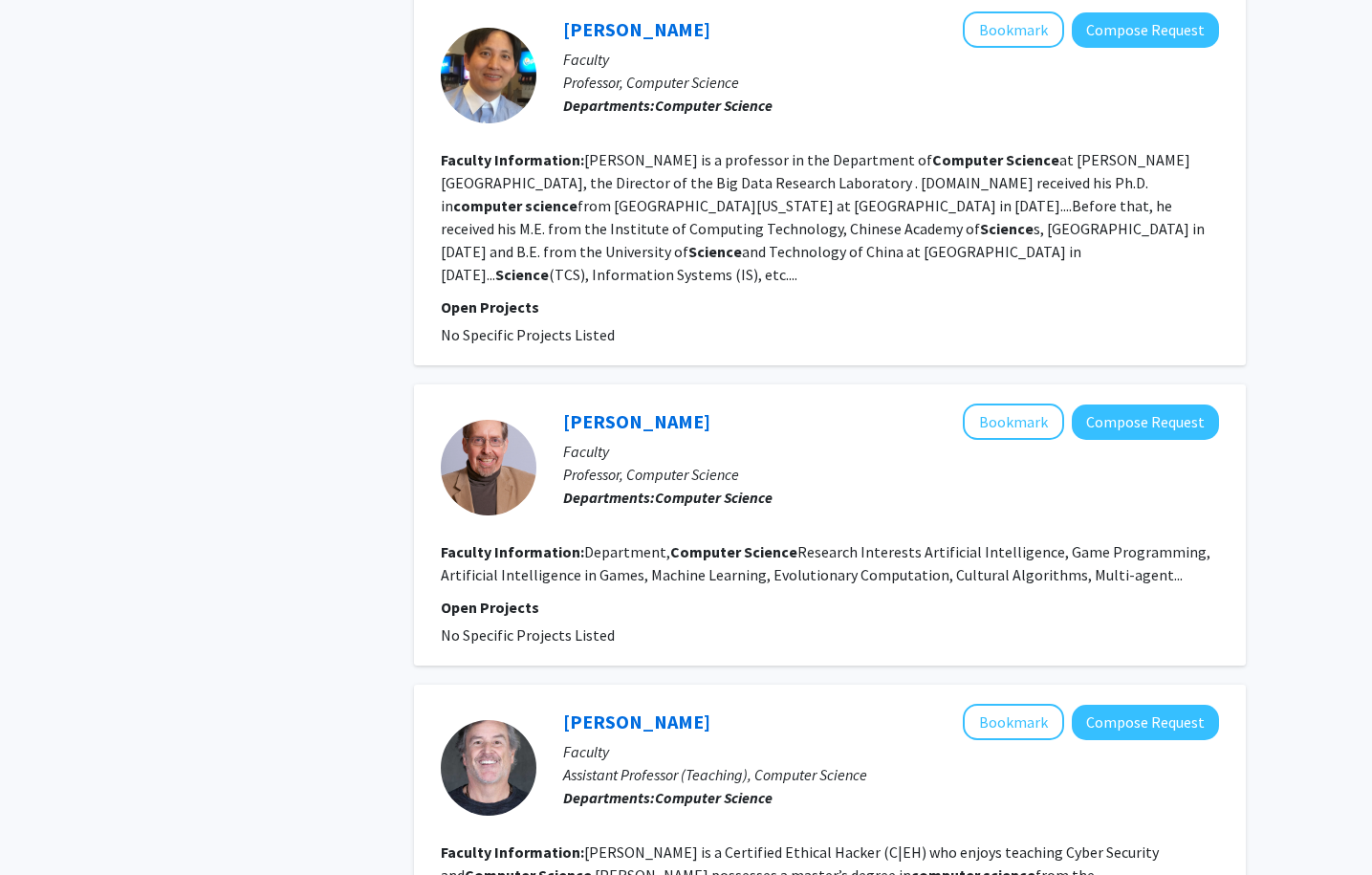
scroll to position [3346, 0]
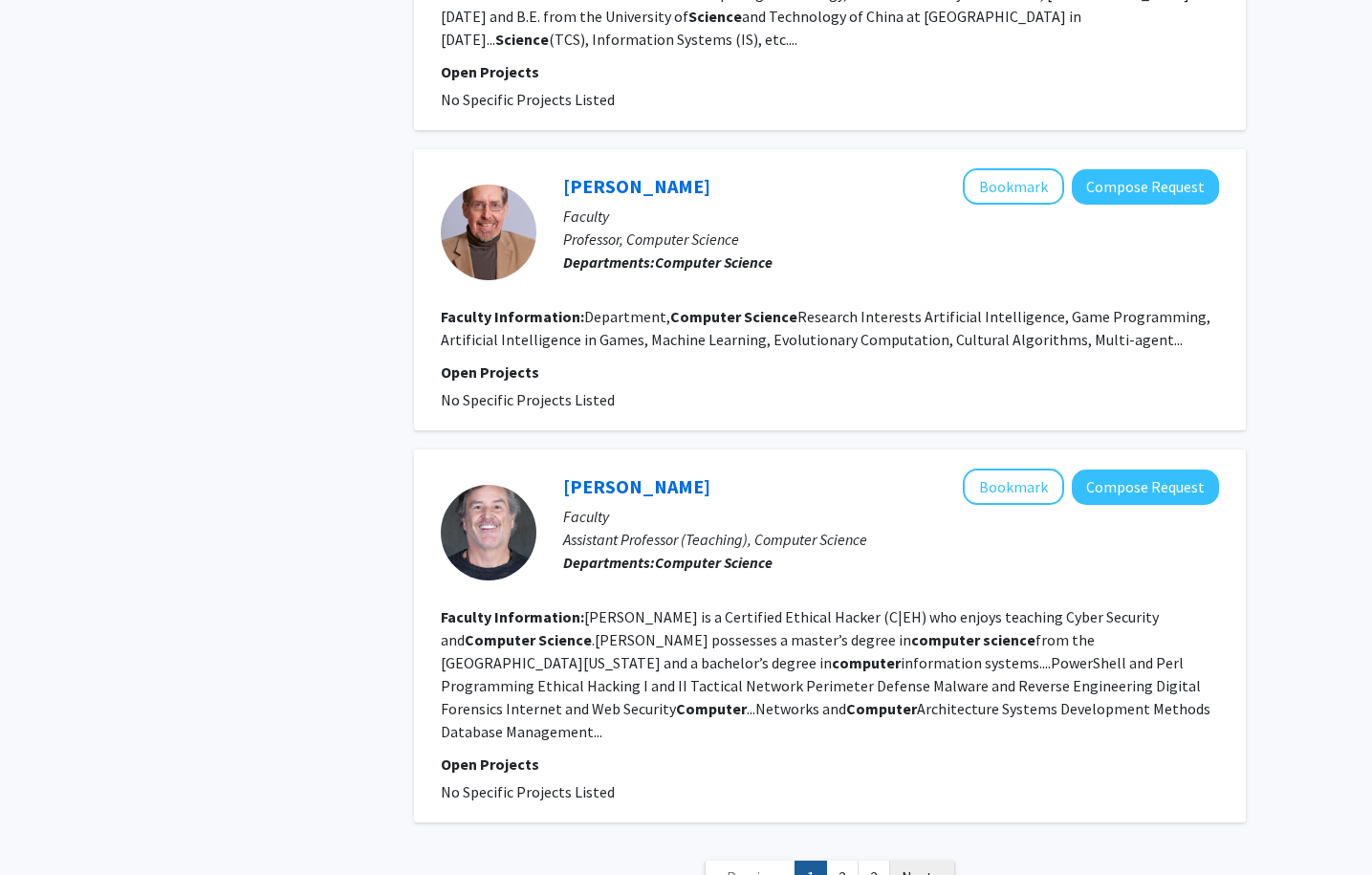
click at [921, 867] on span "Next »" at bounding box center [922, 876] width 41 height 19
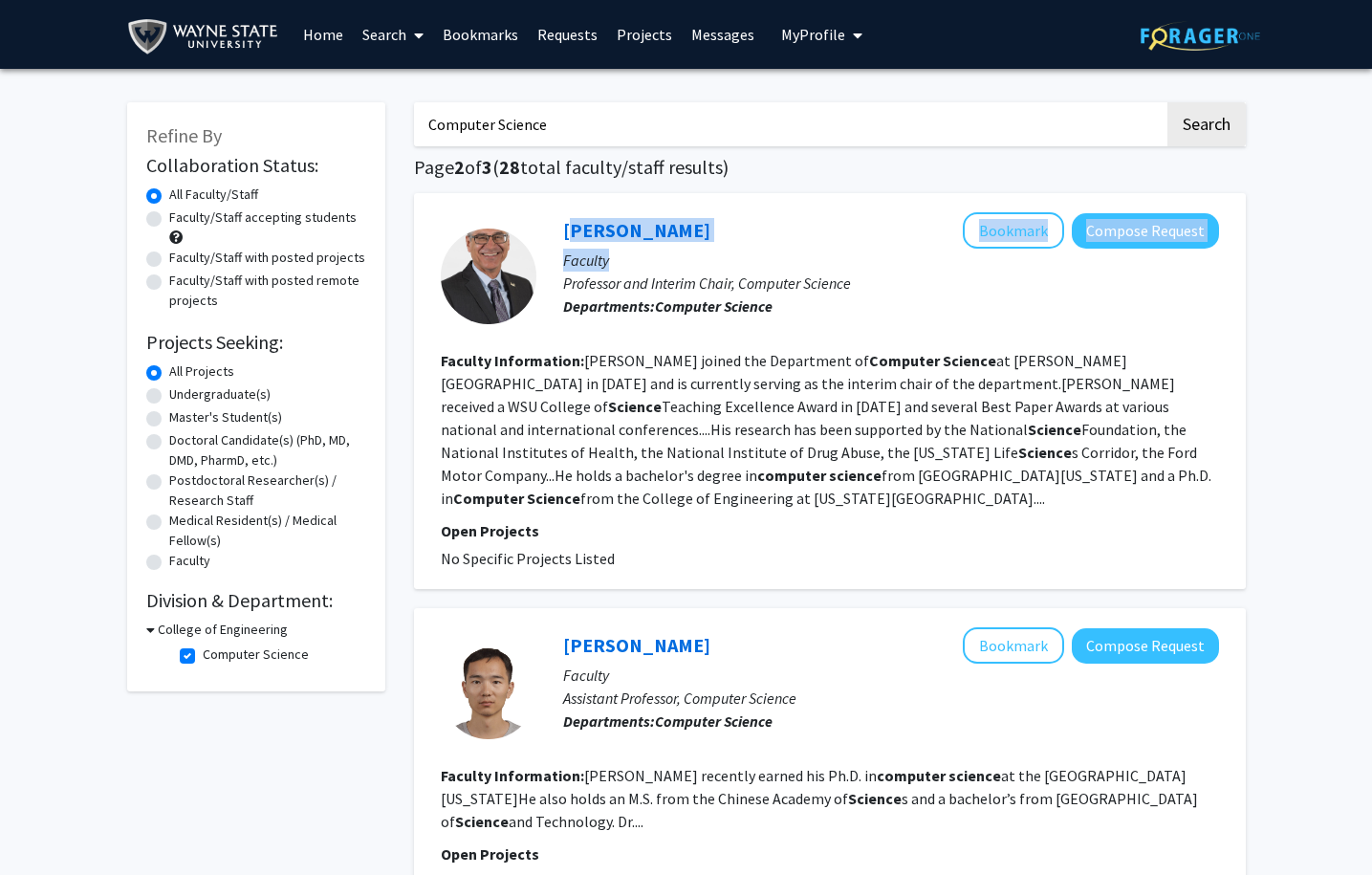
drag, startPoint x: 1369, startPoint y: 194, endPoint x: 1363, endPoint y: 261, distance: 67.3
drag, startPoint x: 1370, startPoint y: 229, endPoint x: 1380, endPoint y: 881, distance: 652.1
click at [1372, 874] on html "Skip navigation Home Search Bookmarks Requests Projects Messages My Profile [PE…" at bounding box center [686, 438] width 1372 height 875
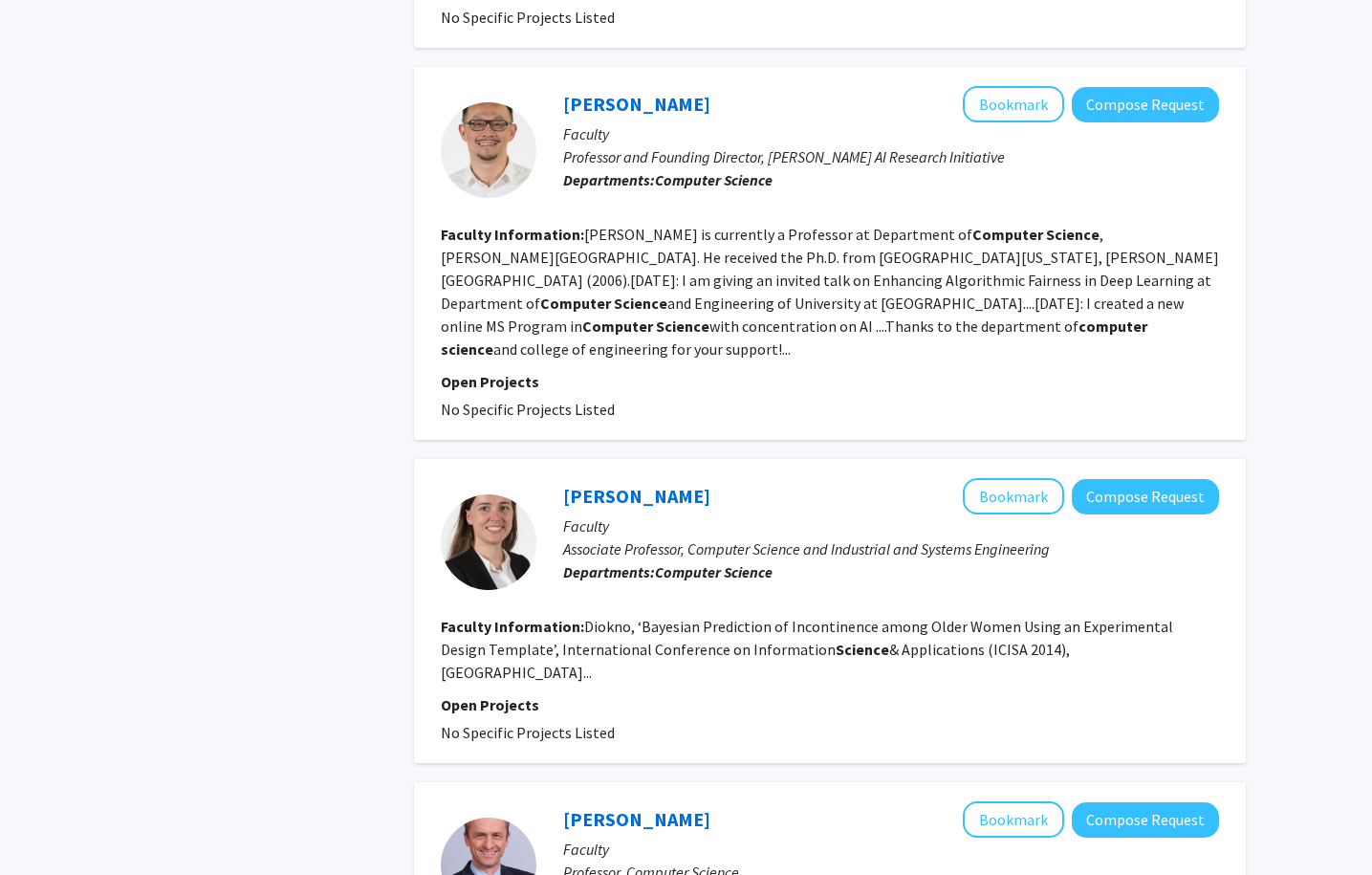
scroll to position [2541, 0]
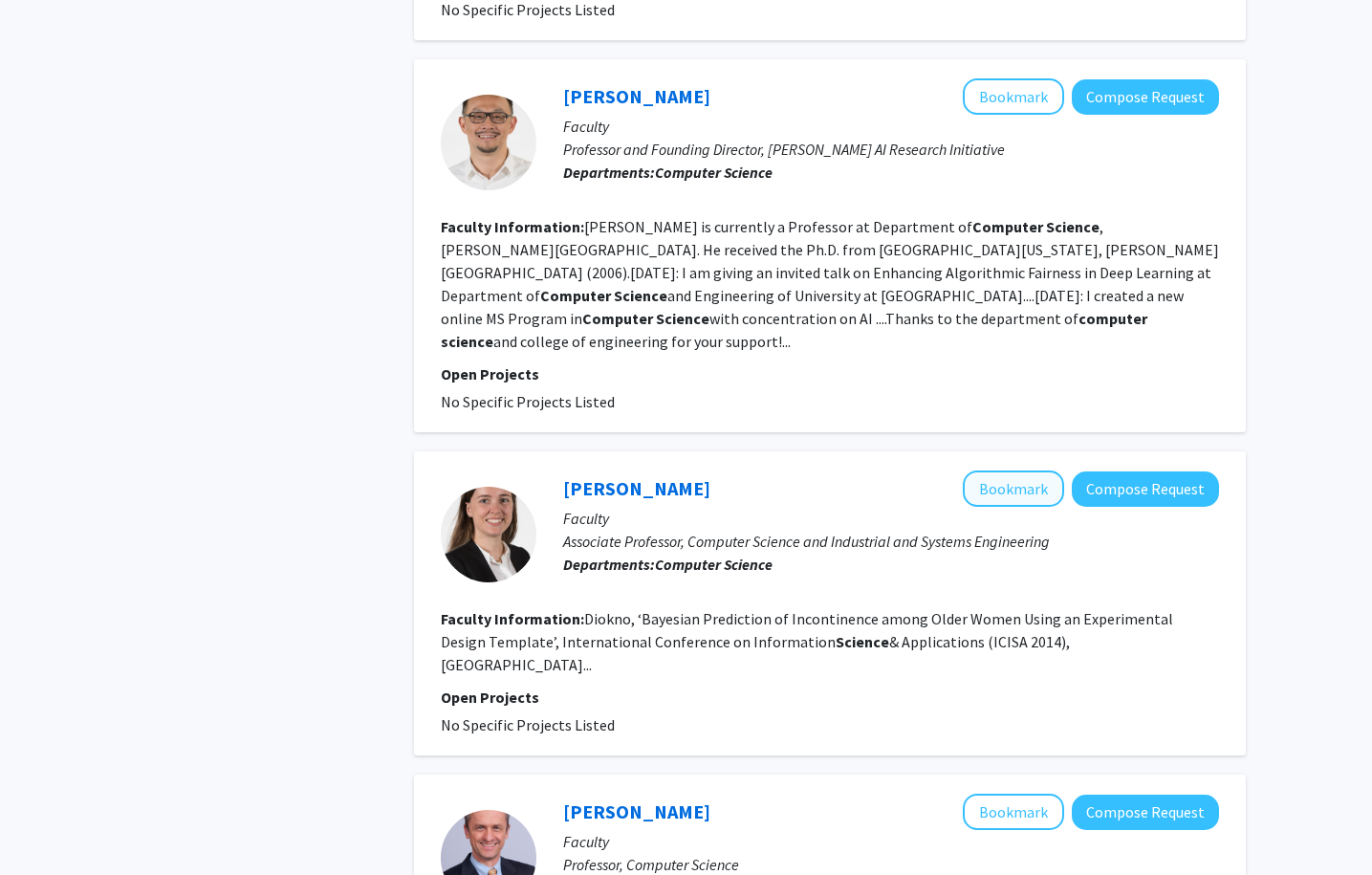
click at [1014, 470] on button "Bookmark" at bounding box center [1013, 488] width 102 height 36
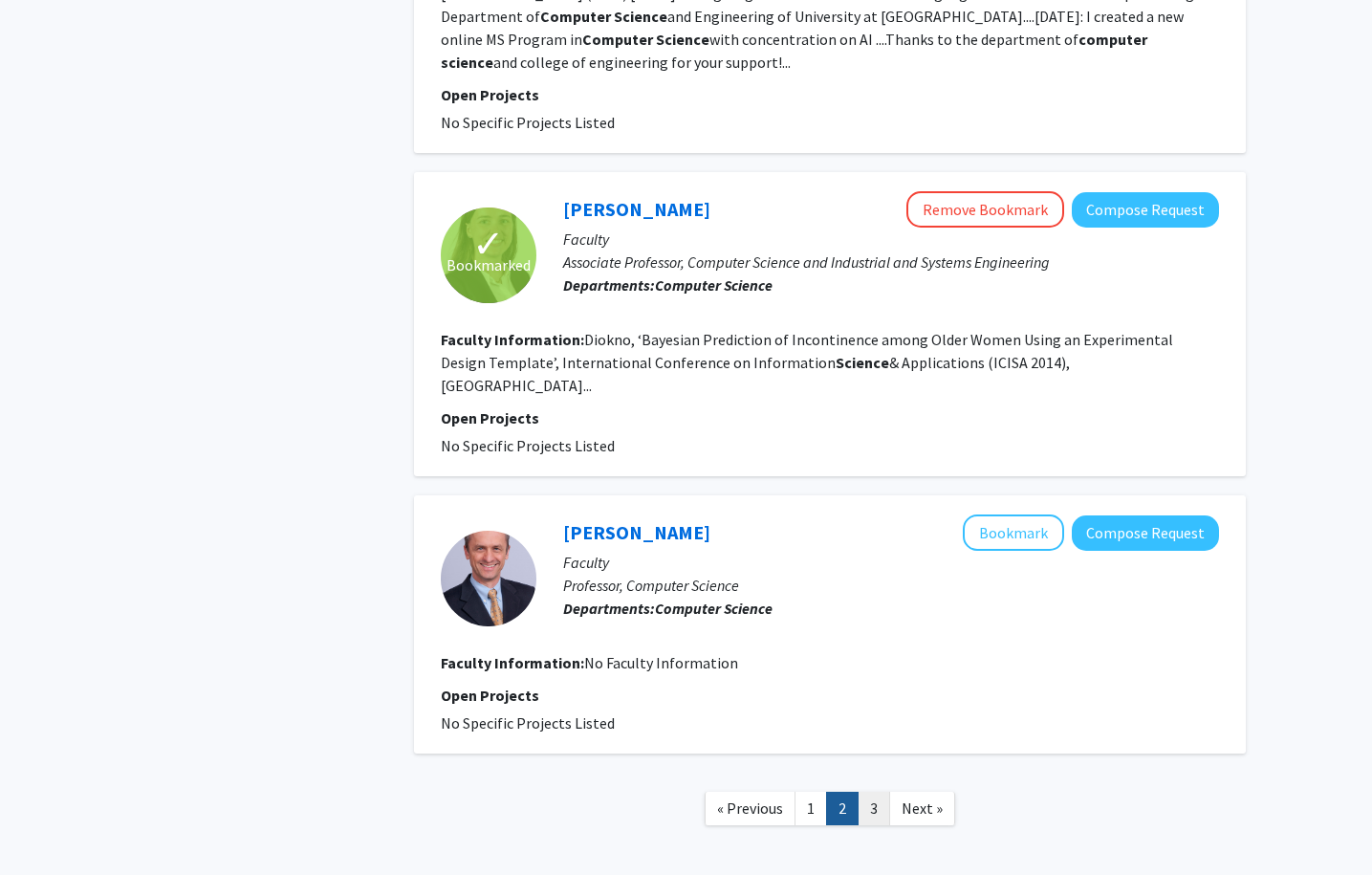
click at [880, 791] on link "3" at bounding box center [874, 808] width 33 height 34
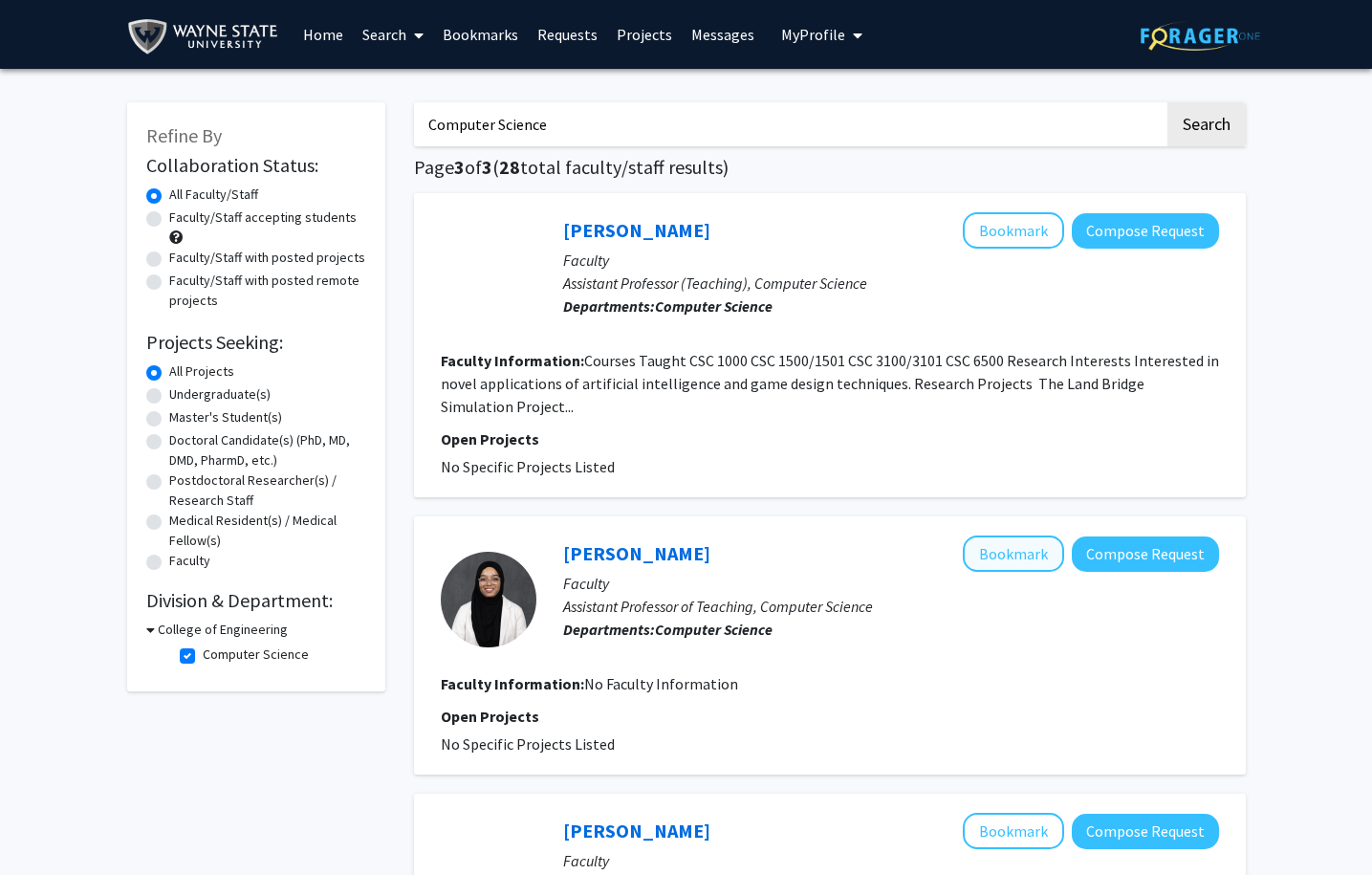
click at [1025, 562] on button "Bookmark" at bounding box center [1013, 553] width 102 height 36
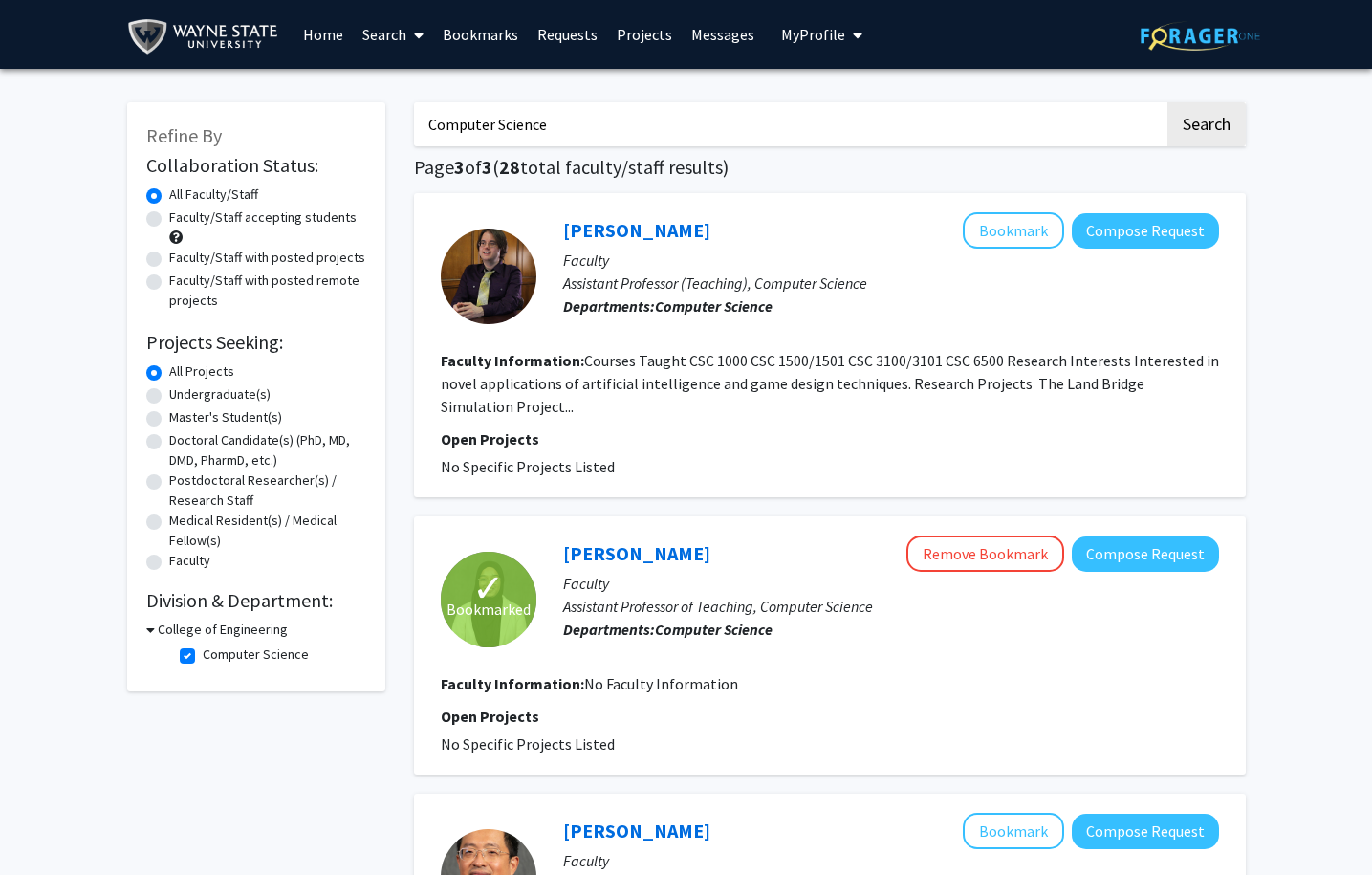
click at [268, 222] on label "Faculty/Staff accepting students" at bounding box center [263, 217] width 187 height 20
click at [181, 220] on input "Faculty/Staff accepting students" at bounding box center [175, 213] width 12 height 12
radio input "true"
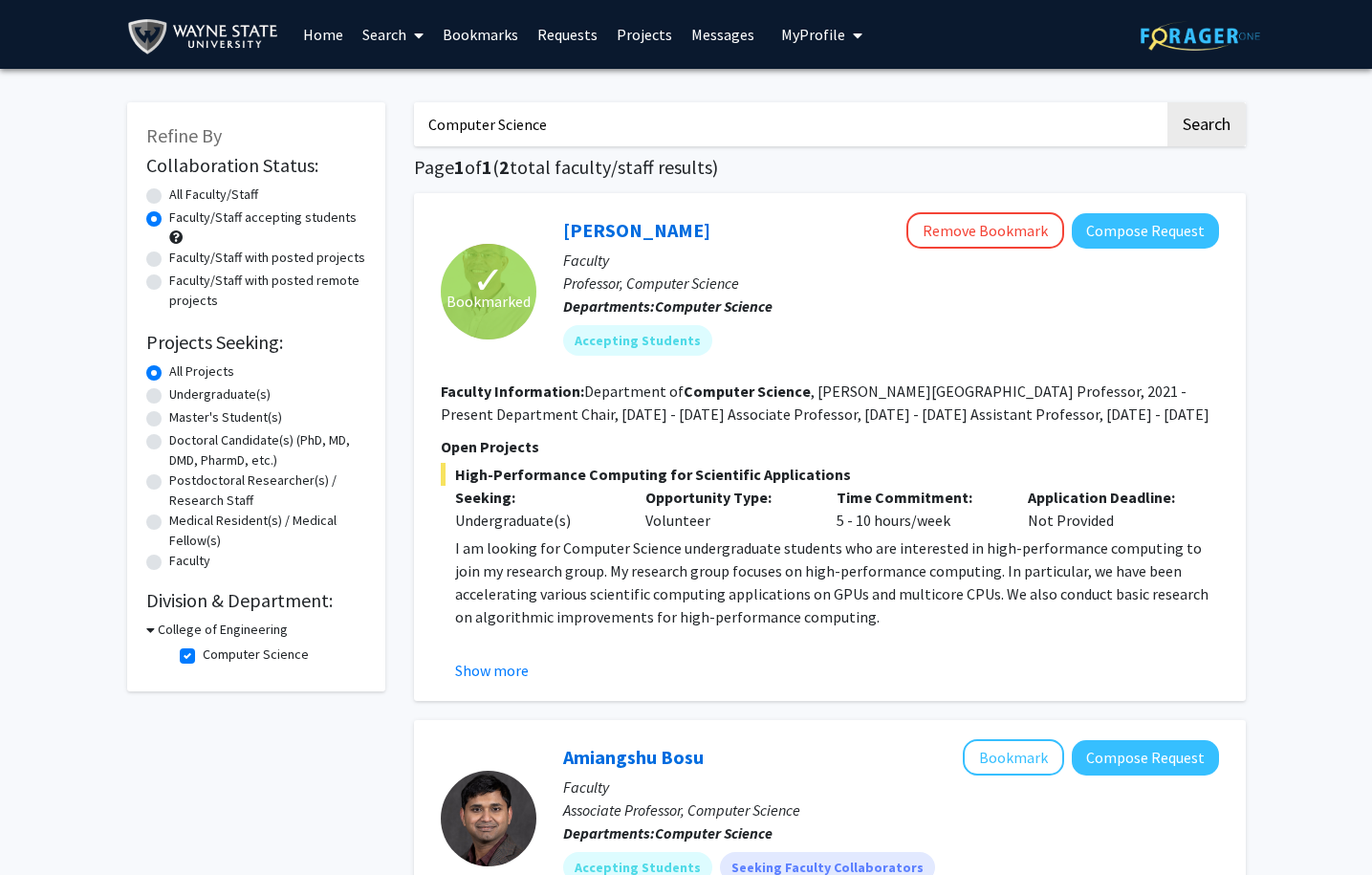
scroll to position [370, 0]
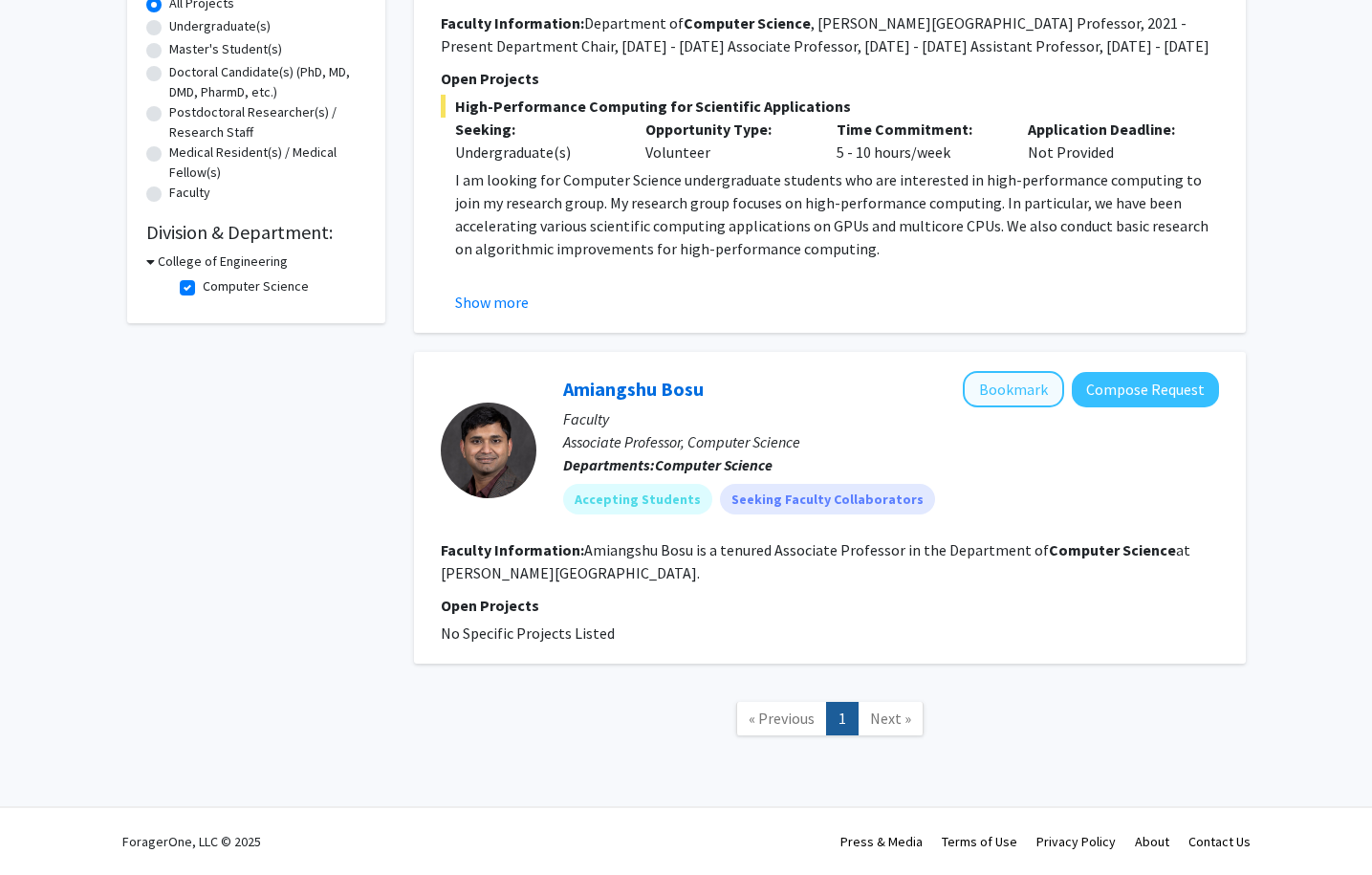
click at [1002, 394] on button "Bookmark" at bounding box center [1013, 389] width 102 height 36
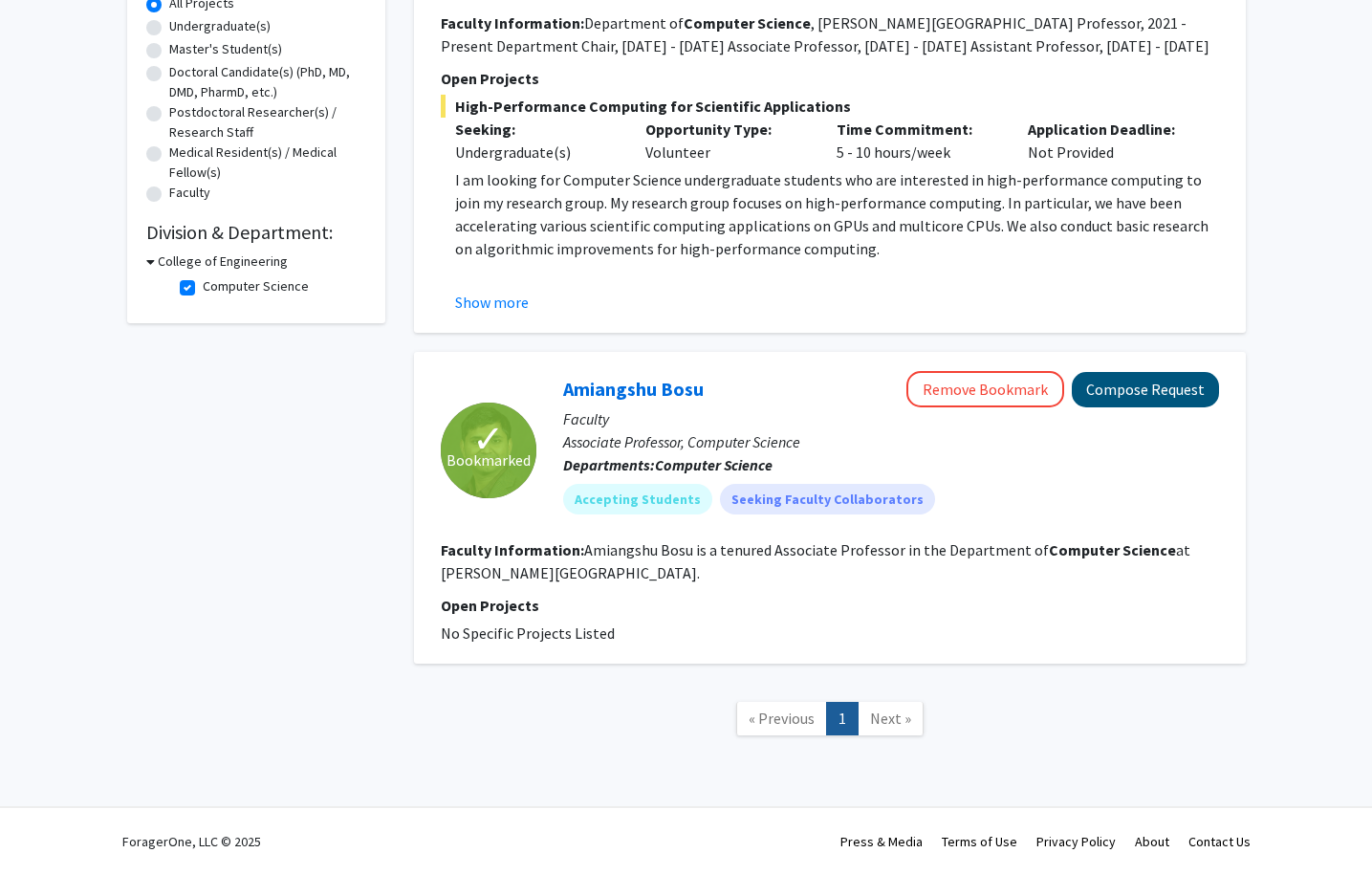
click at [1165, 383] on button "Compose Request" at bounding box center [1146, 390] width 147 height 36
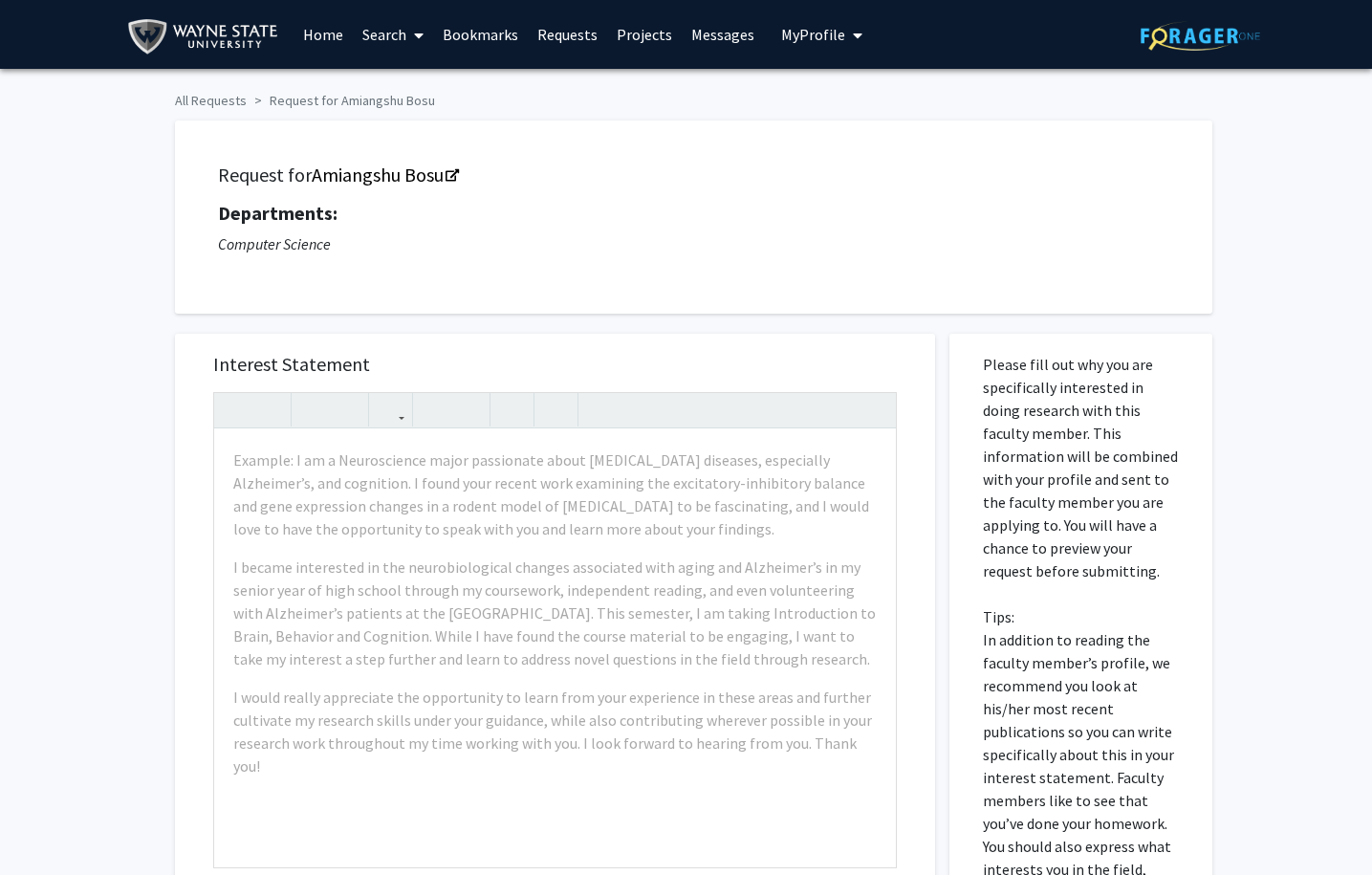
click at [695, 294] on div "Request for Amiangshu Bosu Departments: Computer Science" at bounding box center [693, 217] width 1037 height 193
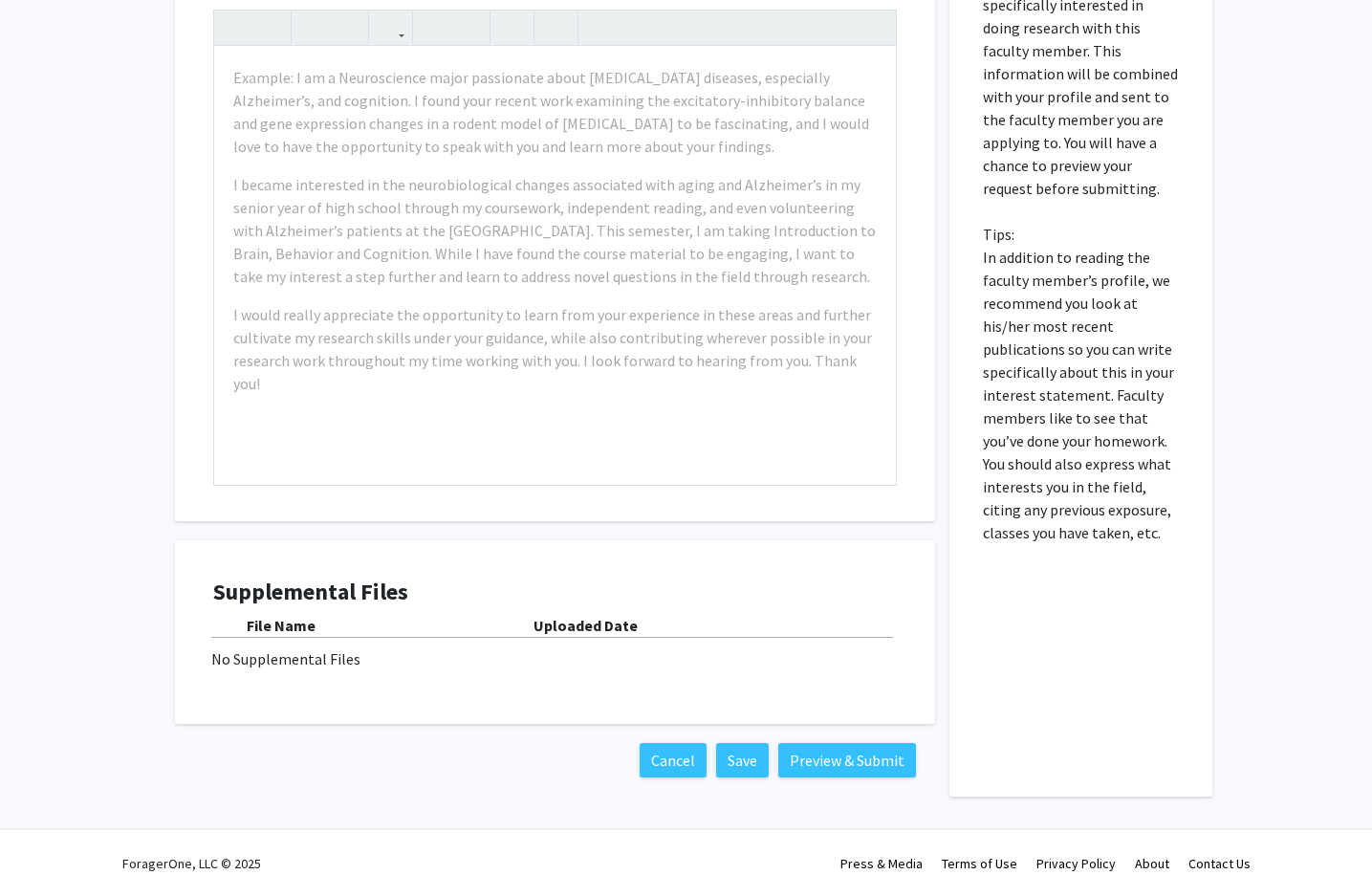
scroll to position [407, 0]
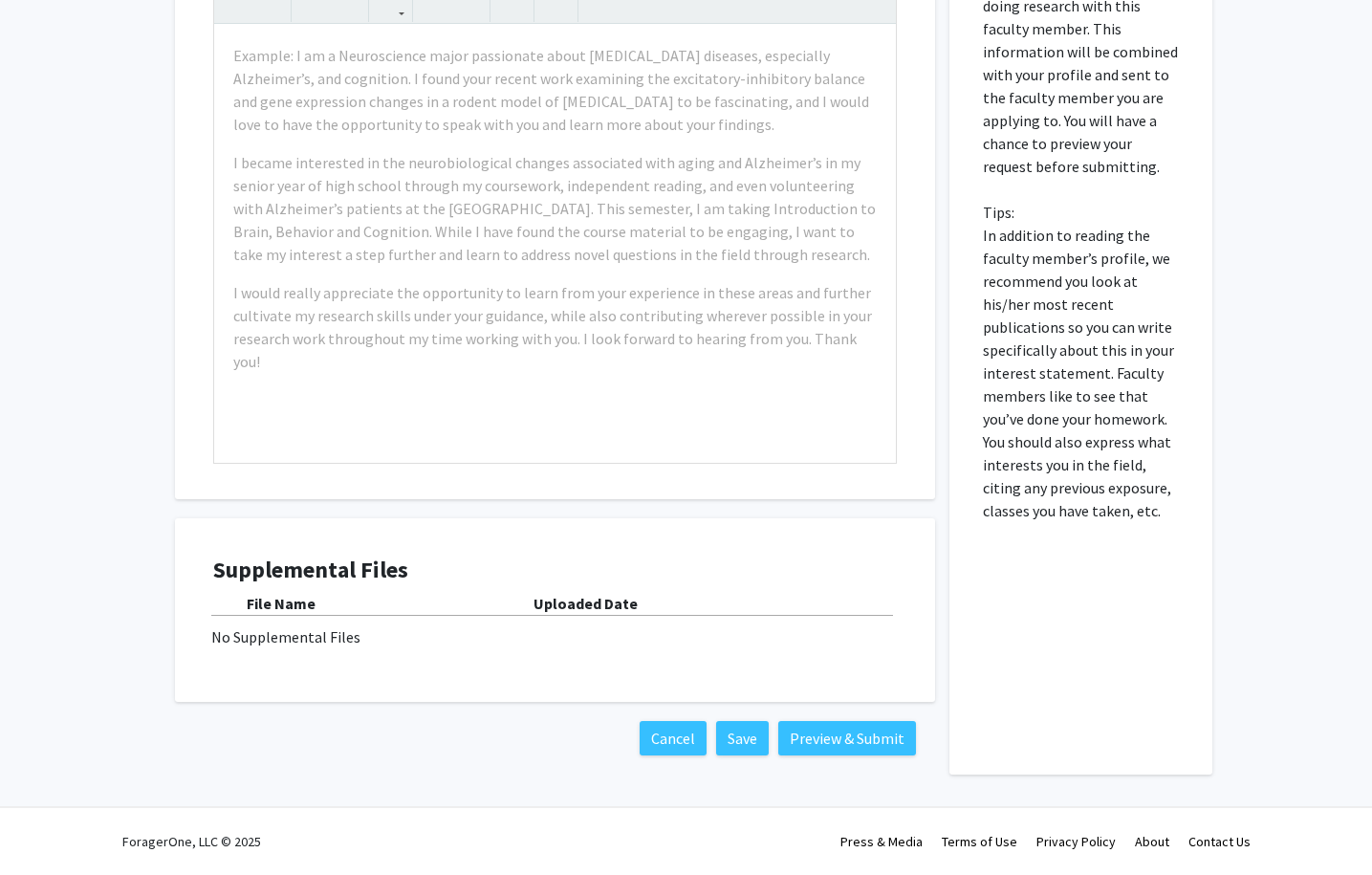
copy p
drag, startPoint x: 979, startPoint y: 363, endPoint x: 1172, endPoint y: 571, distance: 283.7
click at [1172, 571] on div "Please fill out why you are specifically interested in doing research with this…" at bounding box center [1080, 352] width 234 height 845
click at [85, 426] on div "All Requests Request for Amiangshu Bosu Request for Amiangshu Bosu Departments:…" at bounding box center [686, 240] width 1372 height 1153
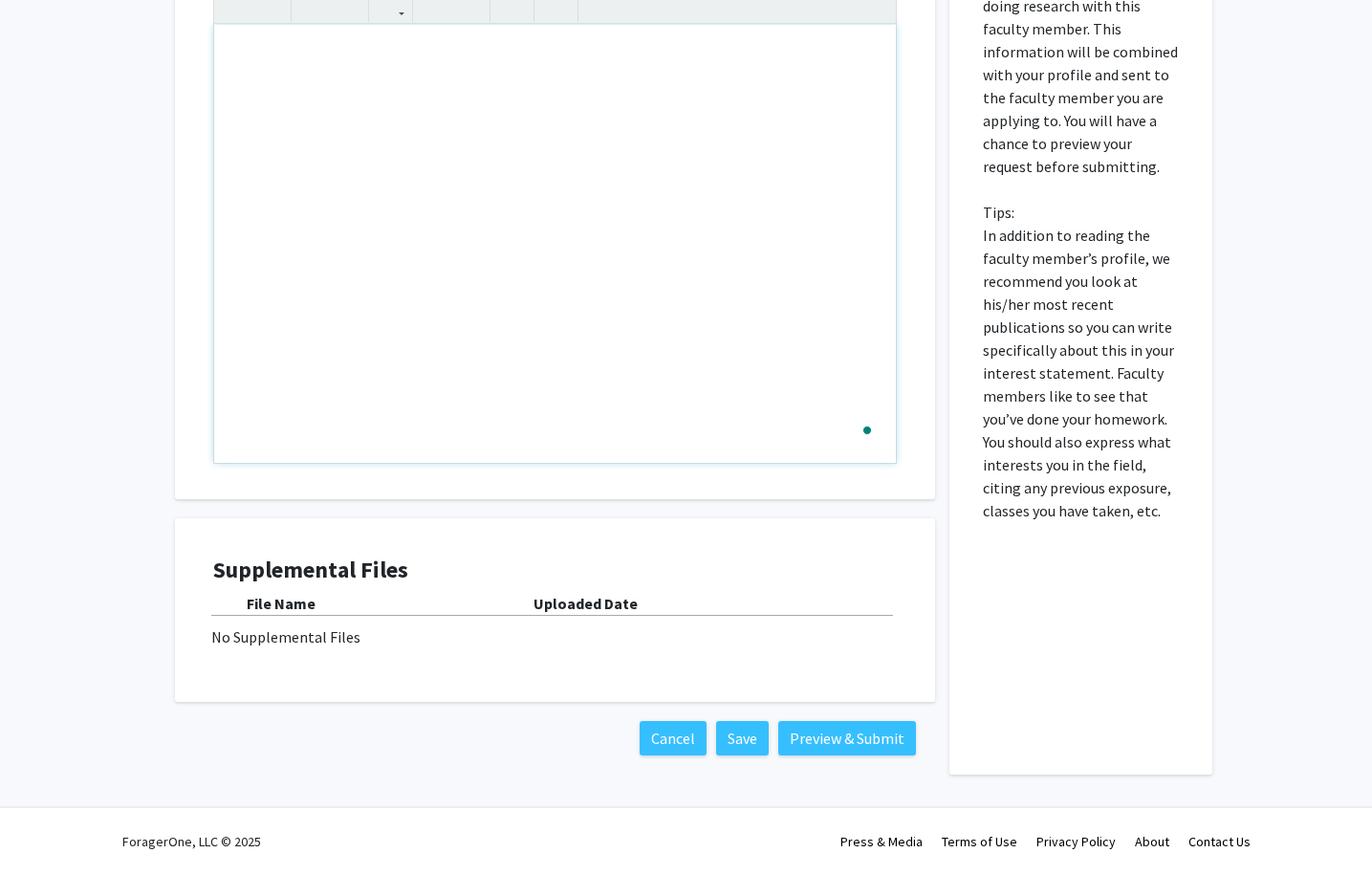
drag, startPoint x: 233, startPoint y: 61, endPoint x: 667, endPoint y: 275, distance: 483.9
click at [269, 743] on div "Cancel Save Preview & Submit" at bounding box center [555, 737] width 721 height 35
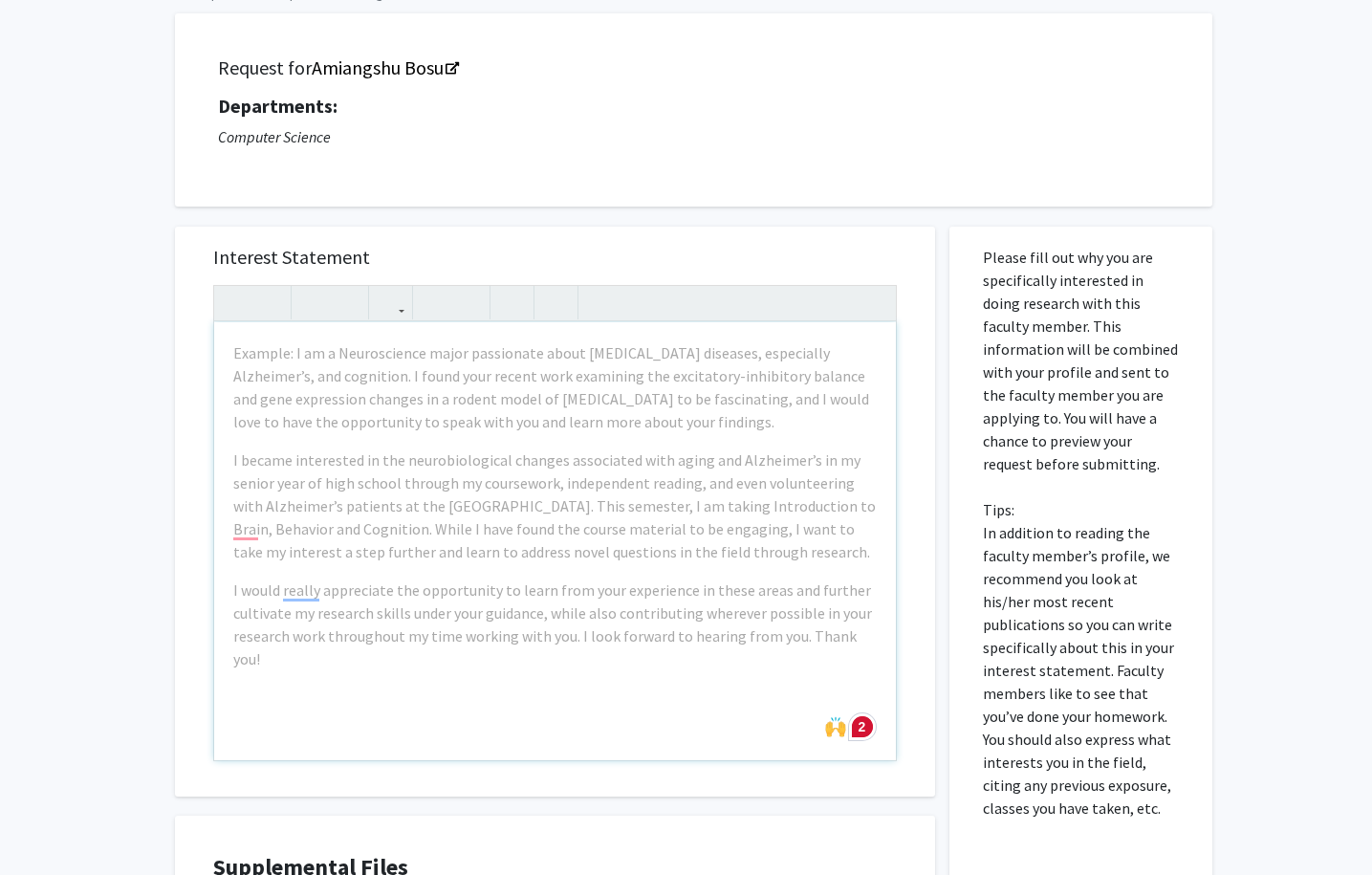
scroll to position [198, 0]
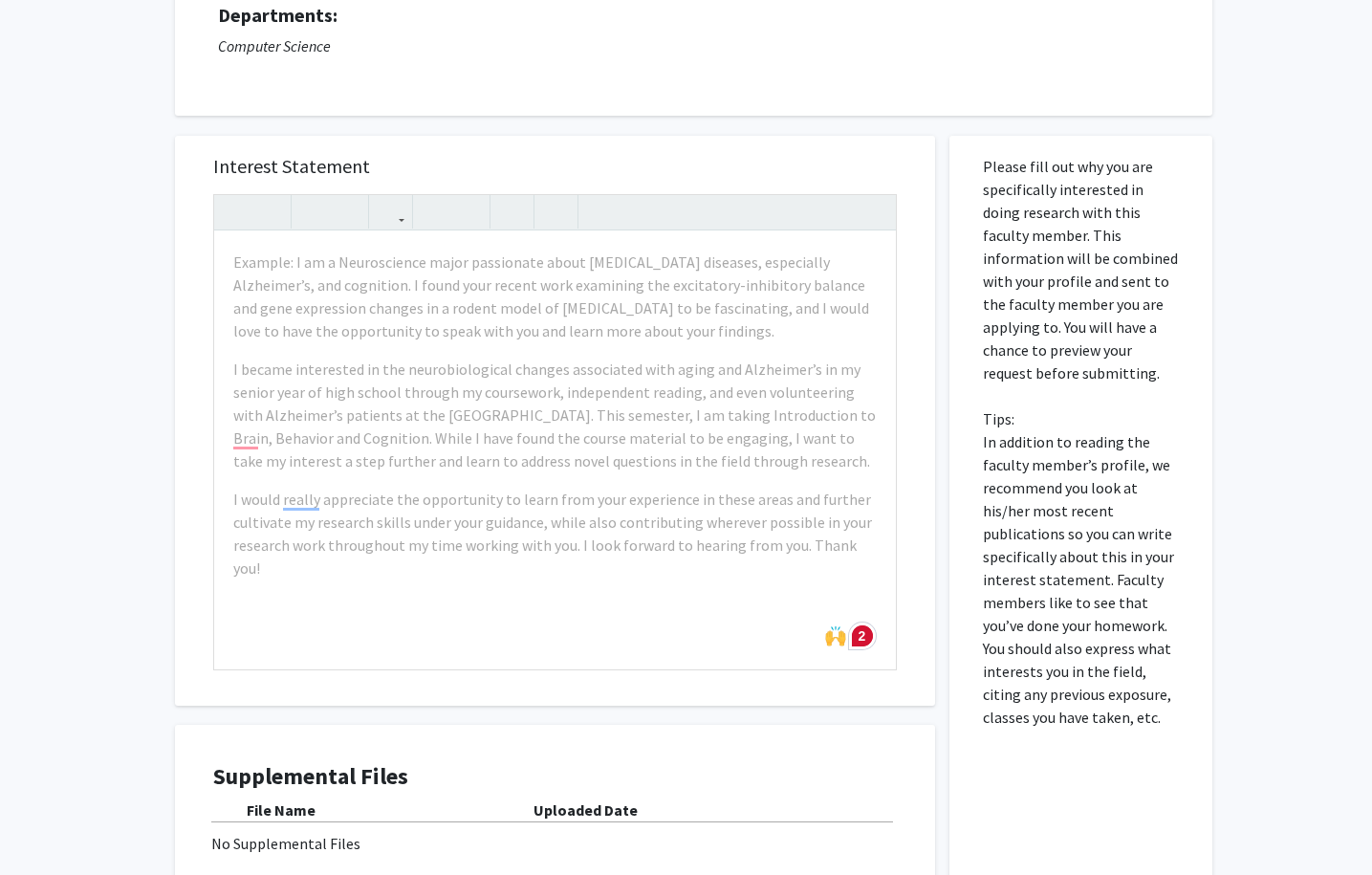
click at [567, 97] on div "Request for Amiangshu Bosu Departments: Computer Science" at bounding box center [693, 19] width 1037 height 193
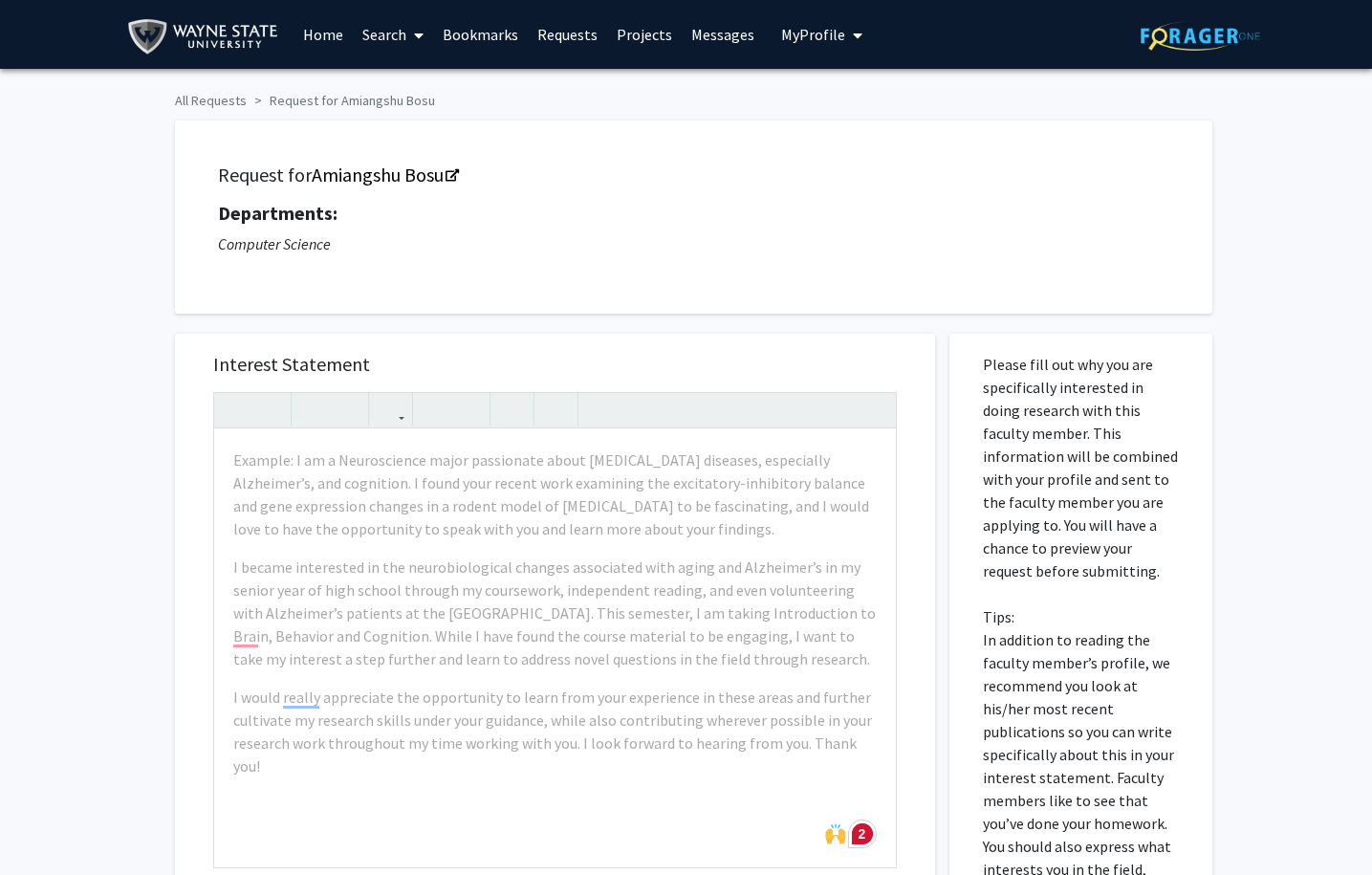
scroll to position [0, 0]
copy h5 "Amiangshu Bosu"
drag, startPoint x: 311, startPoint y: 177, endPoint x: 446, endPoint y: 179, distance: 135.0
click at [446, 179] on h5 "Request for Amiangshu Bosu" at bounding box center [693, 174] width 952 height 23
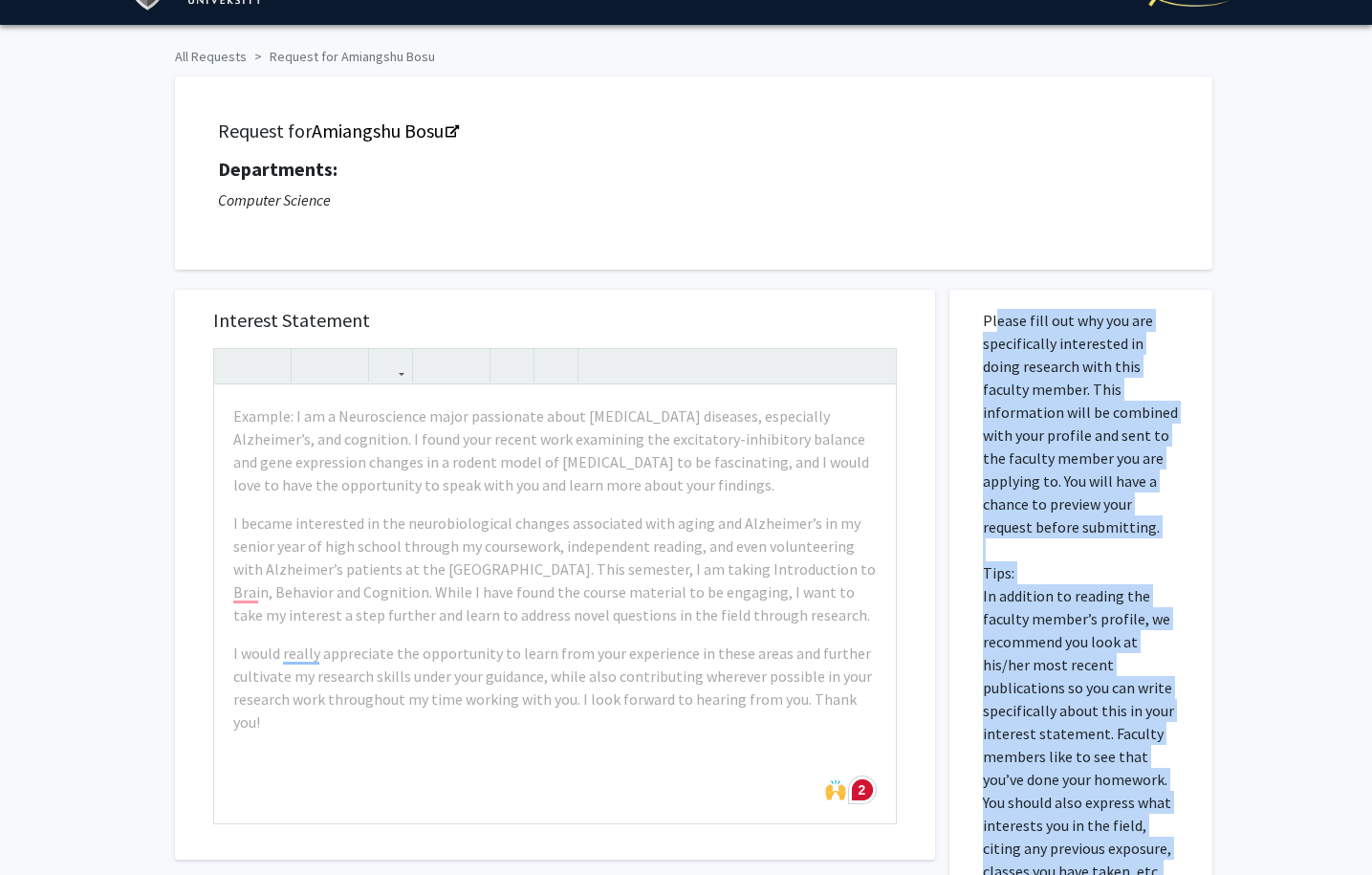
drag, startPoint x: 987, startPoint y: 364, endPoint x: 1164, endPoint y: 905, distance: 569.2
click at [1164, 831] on html "Skip navigation Home Search Bookmarks Requests Projects Messages My Profile [PE…" at bounding box center [686, 394] width 1372 height 875
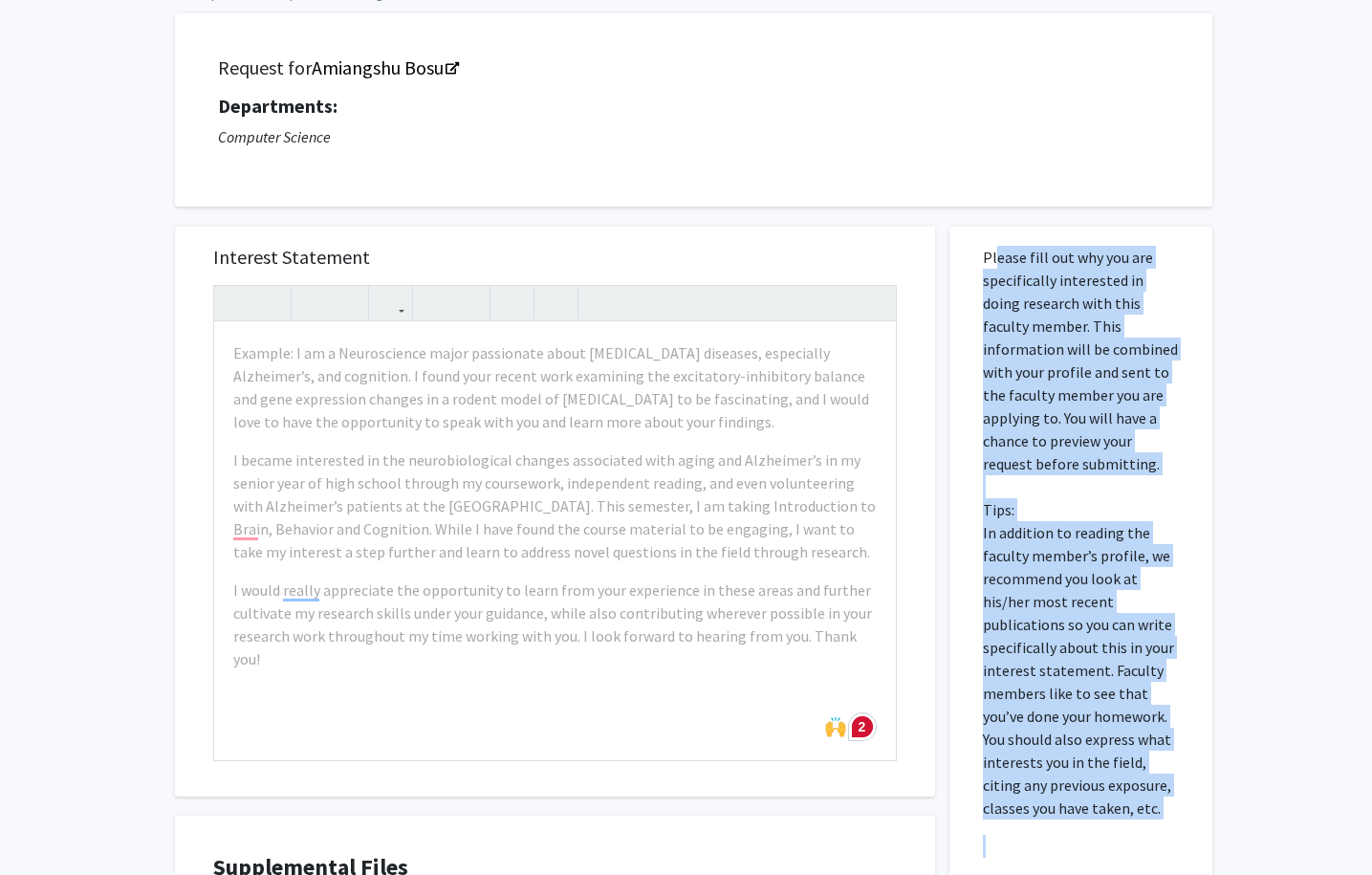
click at [1083, 470] on p "Please fill out why you are specifically interested in doing research with this…" at bounding box center [1080, 533] width 196 height 574
copy div "Please fill out why you are specifically interested in doing research with this…"
drag, startPoint x: 986, startPoint y: 256, endPoint x: 1221, endPoint y: 823, distance: 613.8
click at [1221, 823] on div "All Requests Request for Amiangshu Bosu Request for Amiangshu Bosu Departments:…" at bounding box center [686, 538] width 1372 height 1153
